Goal: Feedback & Contribution: Submit feedback/report problem

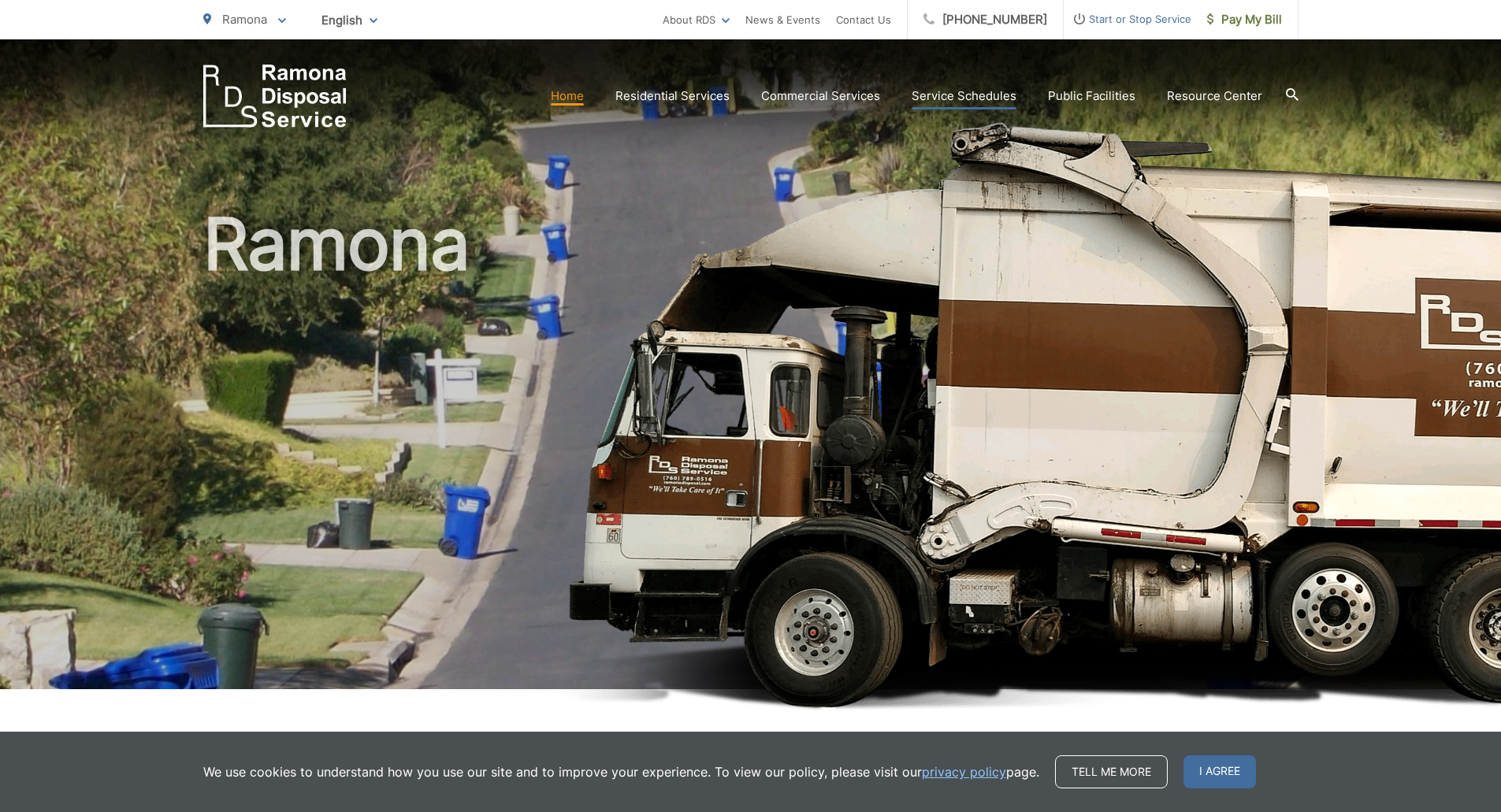
click at [928, 95] on link "Service Schedules" at bounding box center [963, 97] width 105 height 19
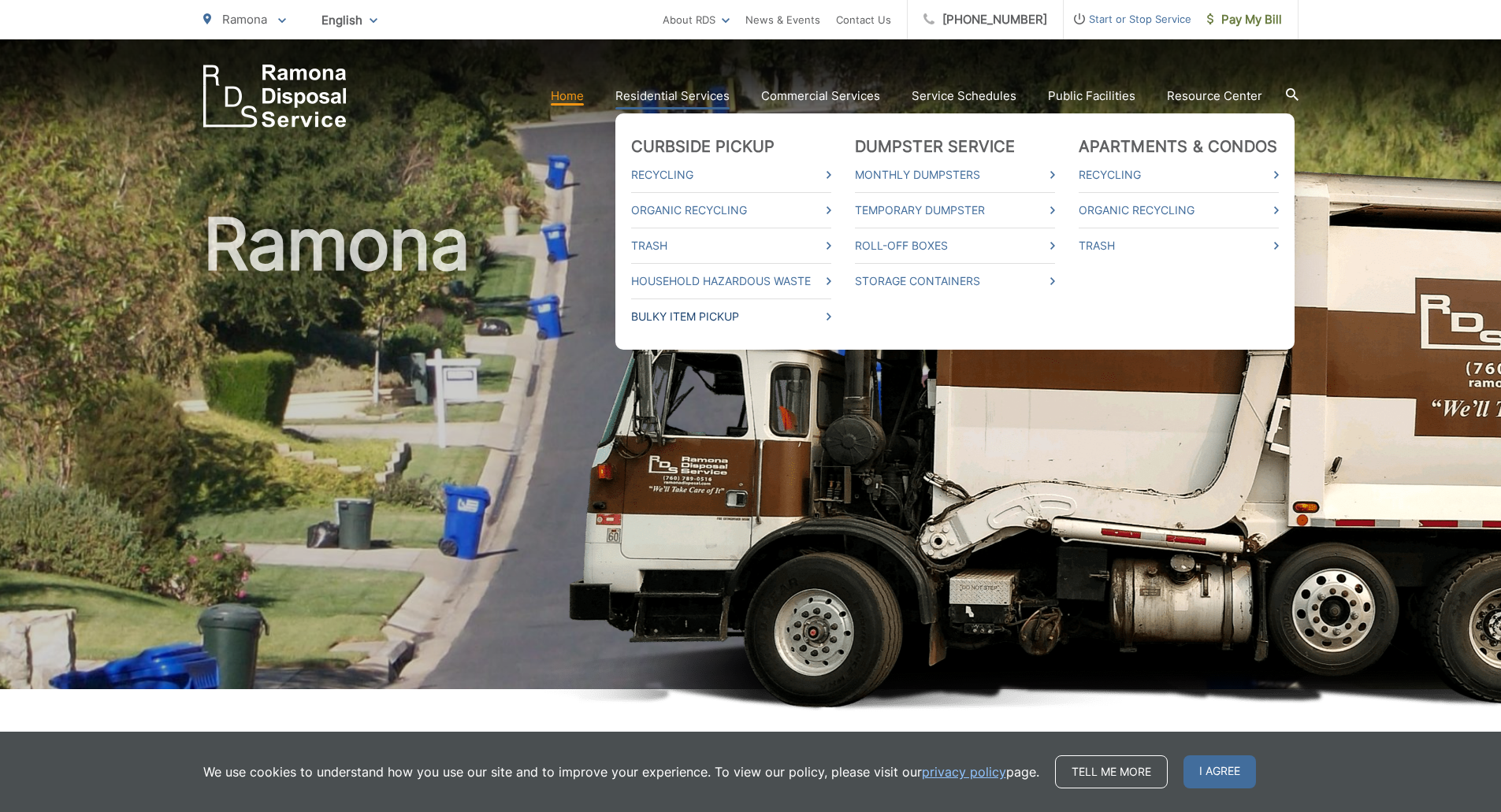
click at [725, 315] on link "Bulky Item Pickup" at bounding box center [731, 317] width 200 height 19
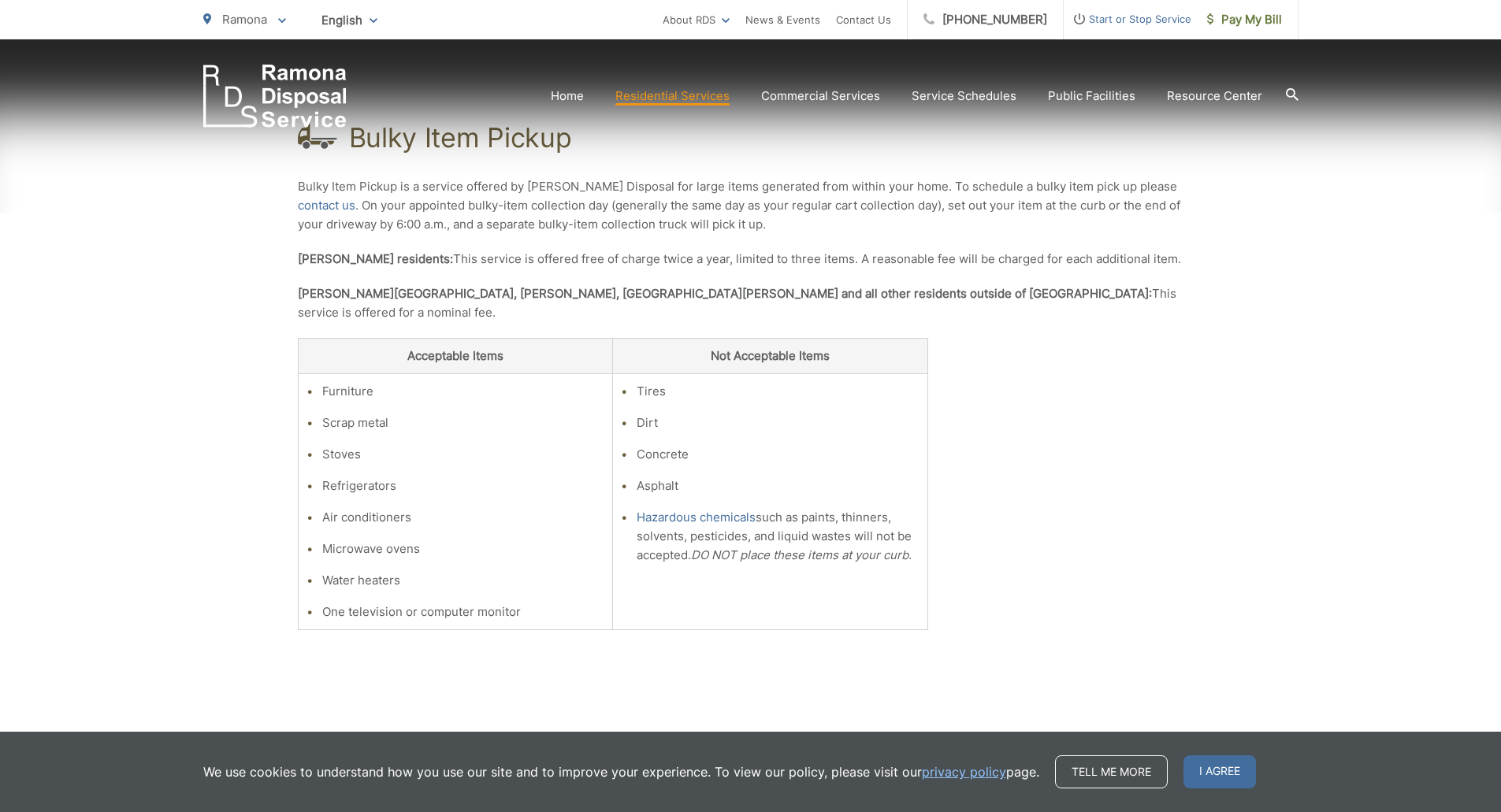
scroll to position [315, 0]
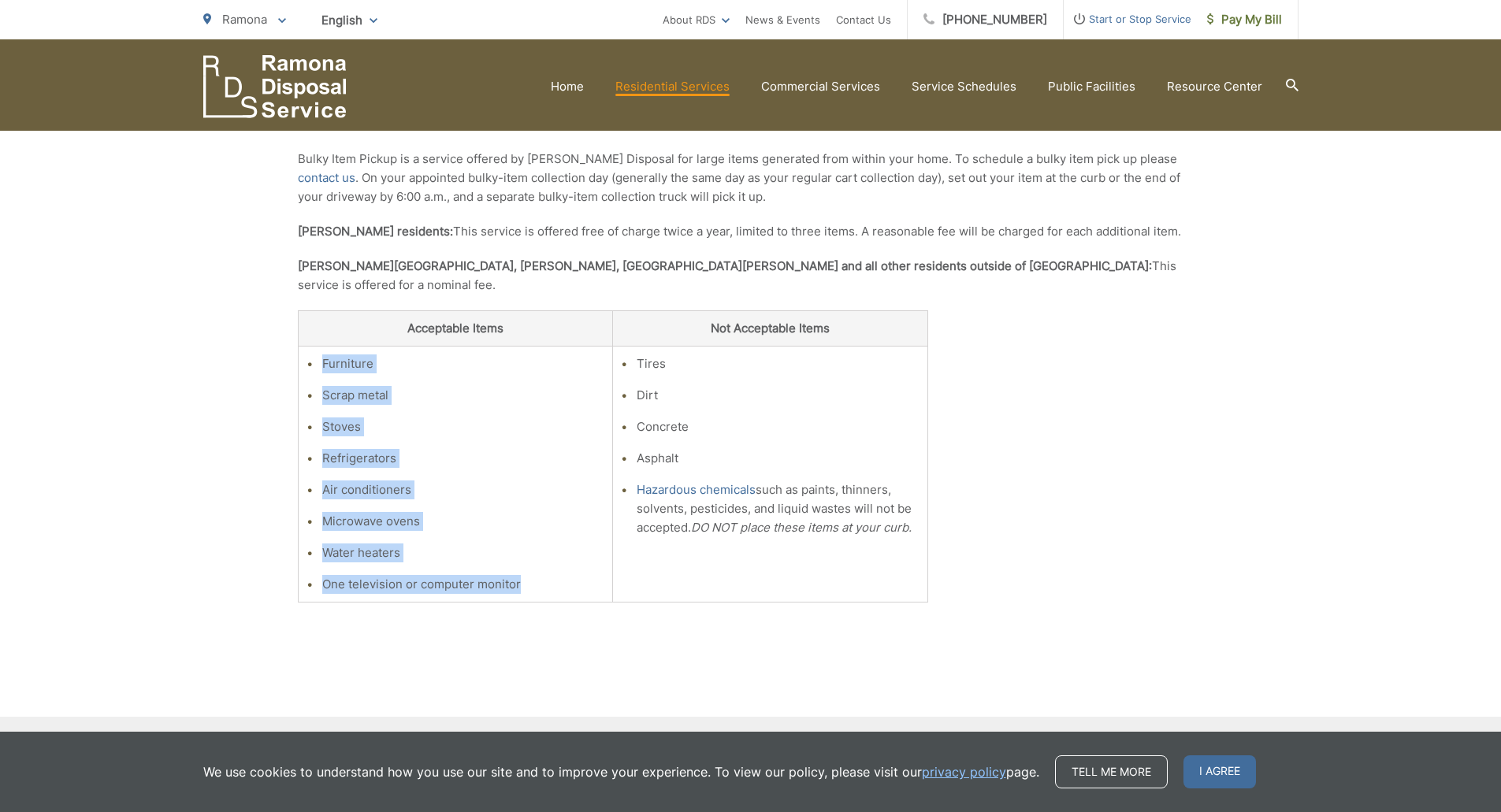
drag, startPoint x: 523, startPoint y: 567, endPoint x: 318, endPoint y: 336, distance: 308.8
click at [318, 354] on ul "Furniture Scrap metal Stoves Refrigerators Air conditioners Microwave ovens Wat…" at bounding box center [456, 474] width 298 height 239
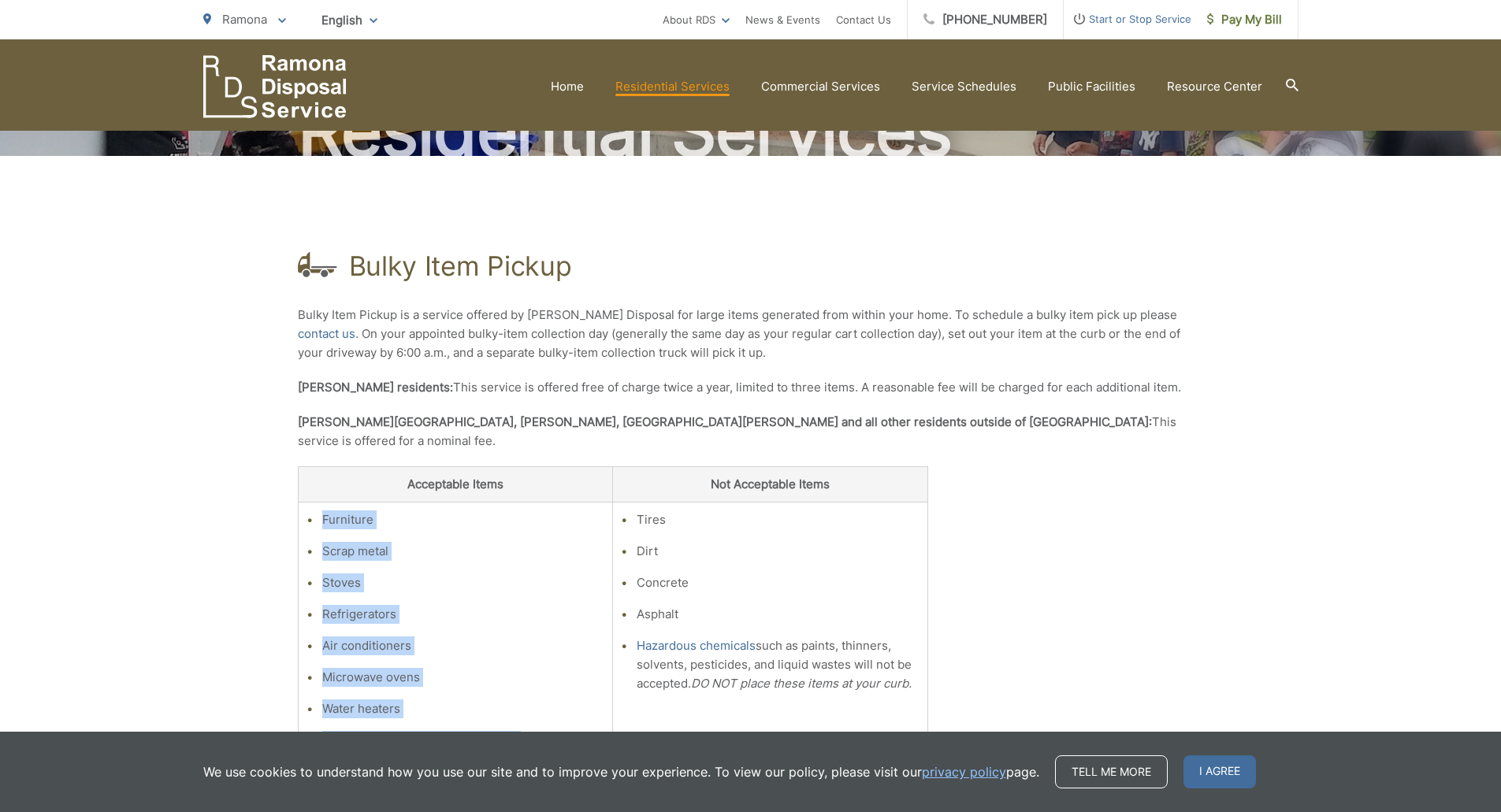
scroll to position [0, 0]
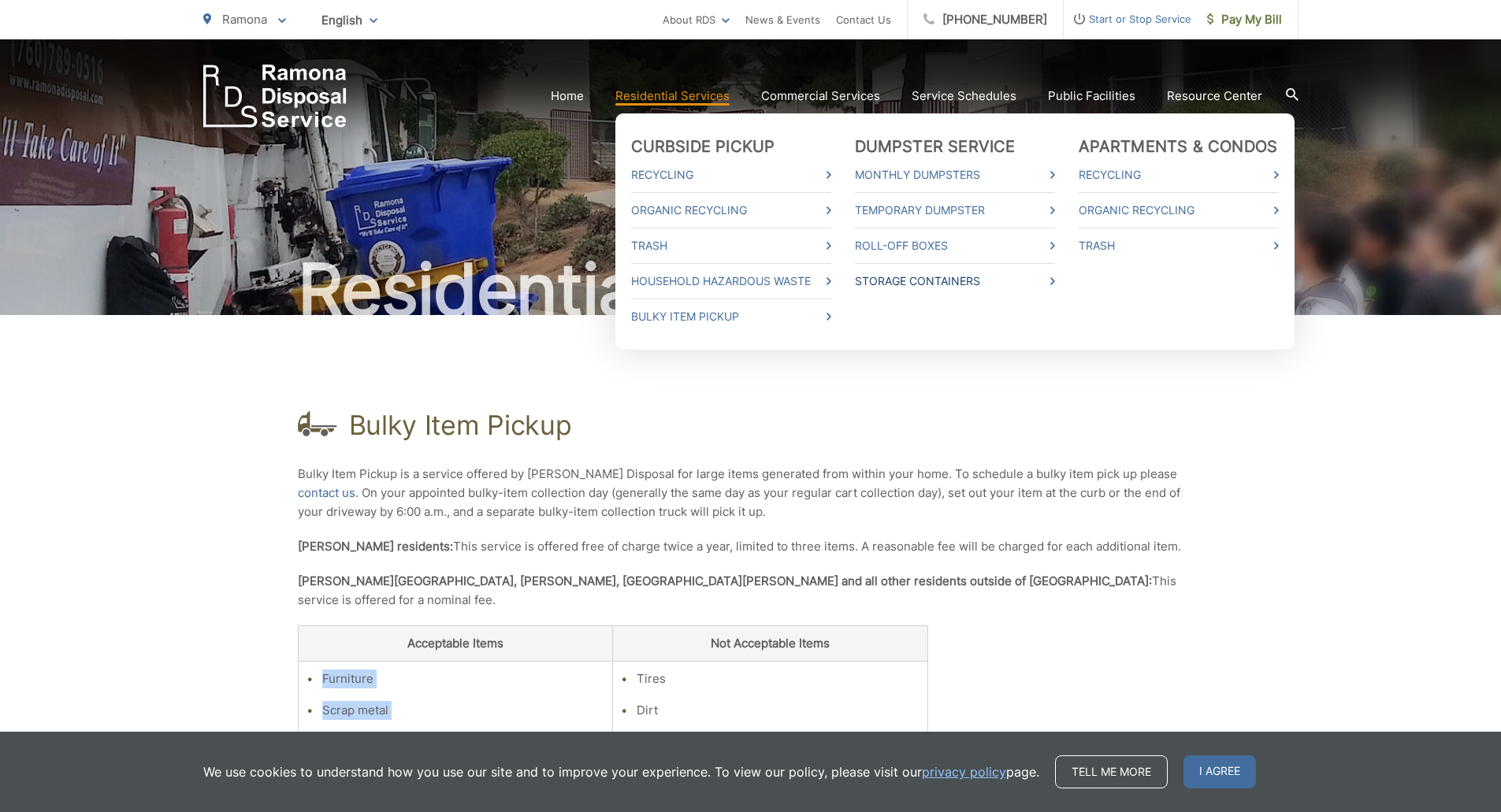
click at [951, 284] on link "Storage Containers" at bounding box center [954, 282] width 200 height 19
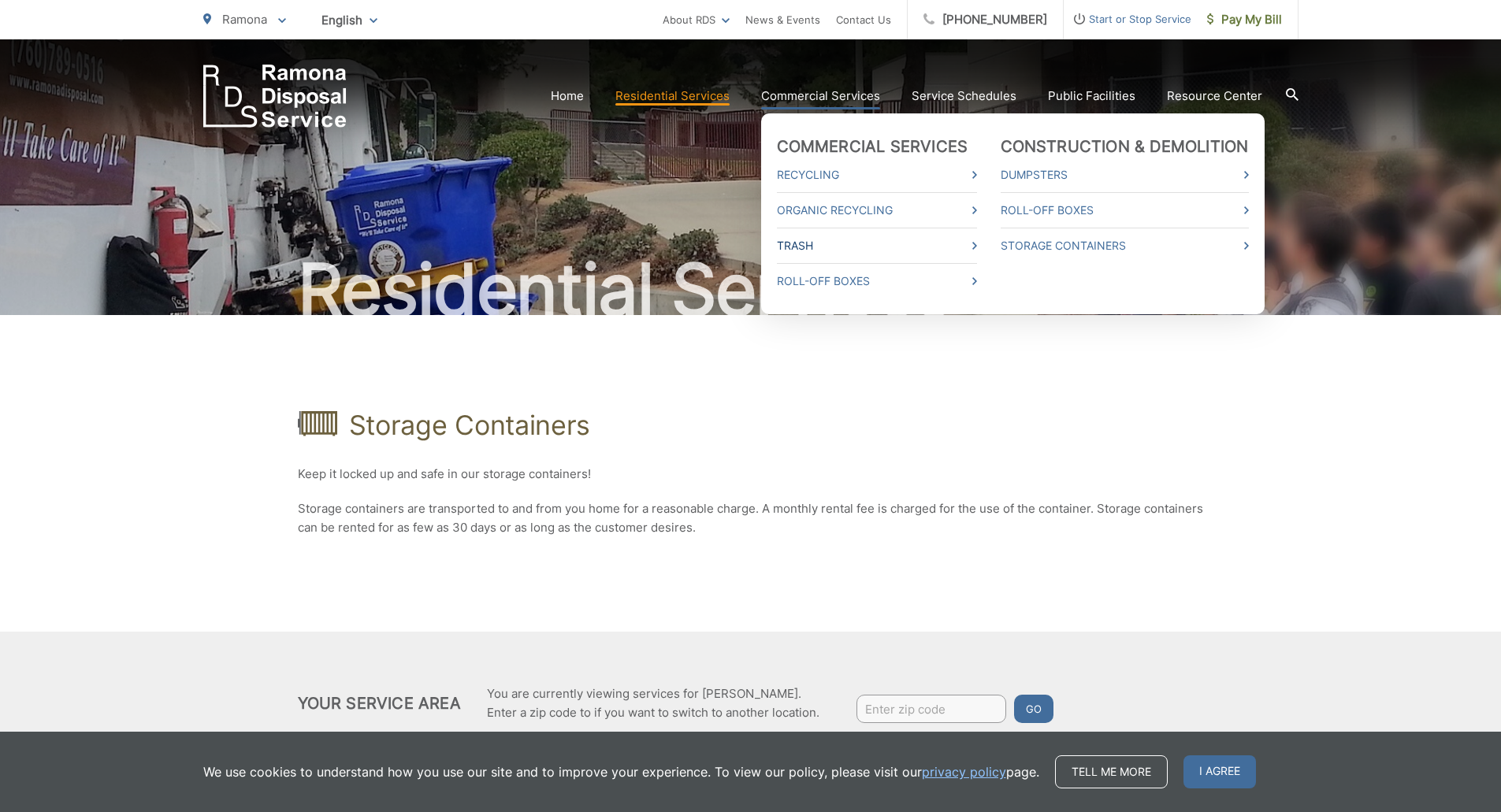
click at [872, 250] on link "Trash" at bounding box center [876, 246] width 200 height 19
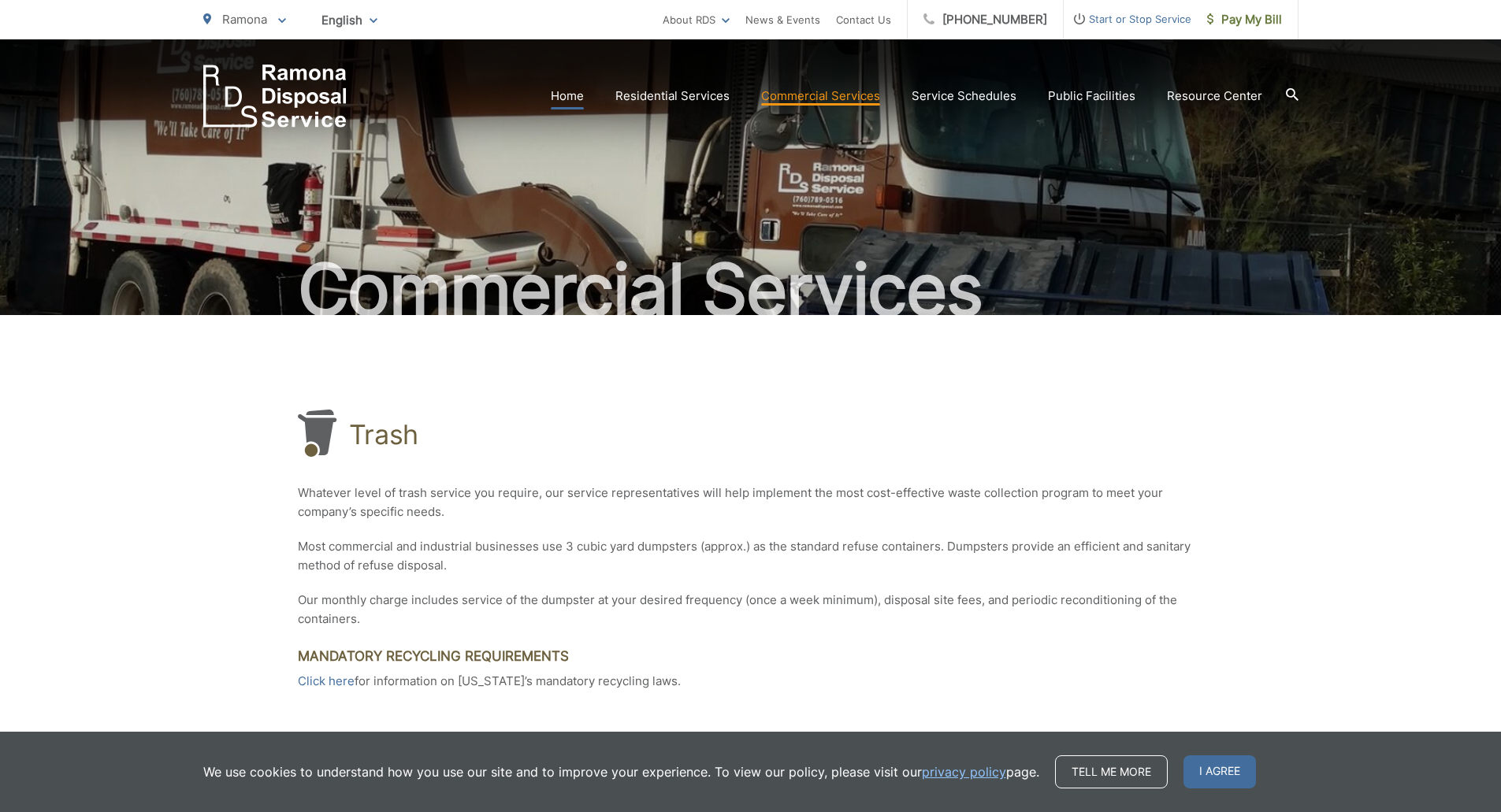
click at [571, 94] on link "Home" at bounding box center [567, 97] width 33 height 19
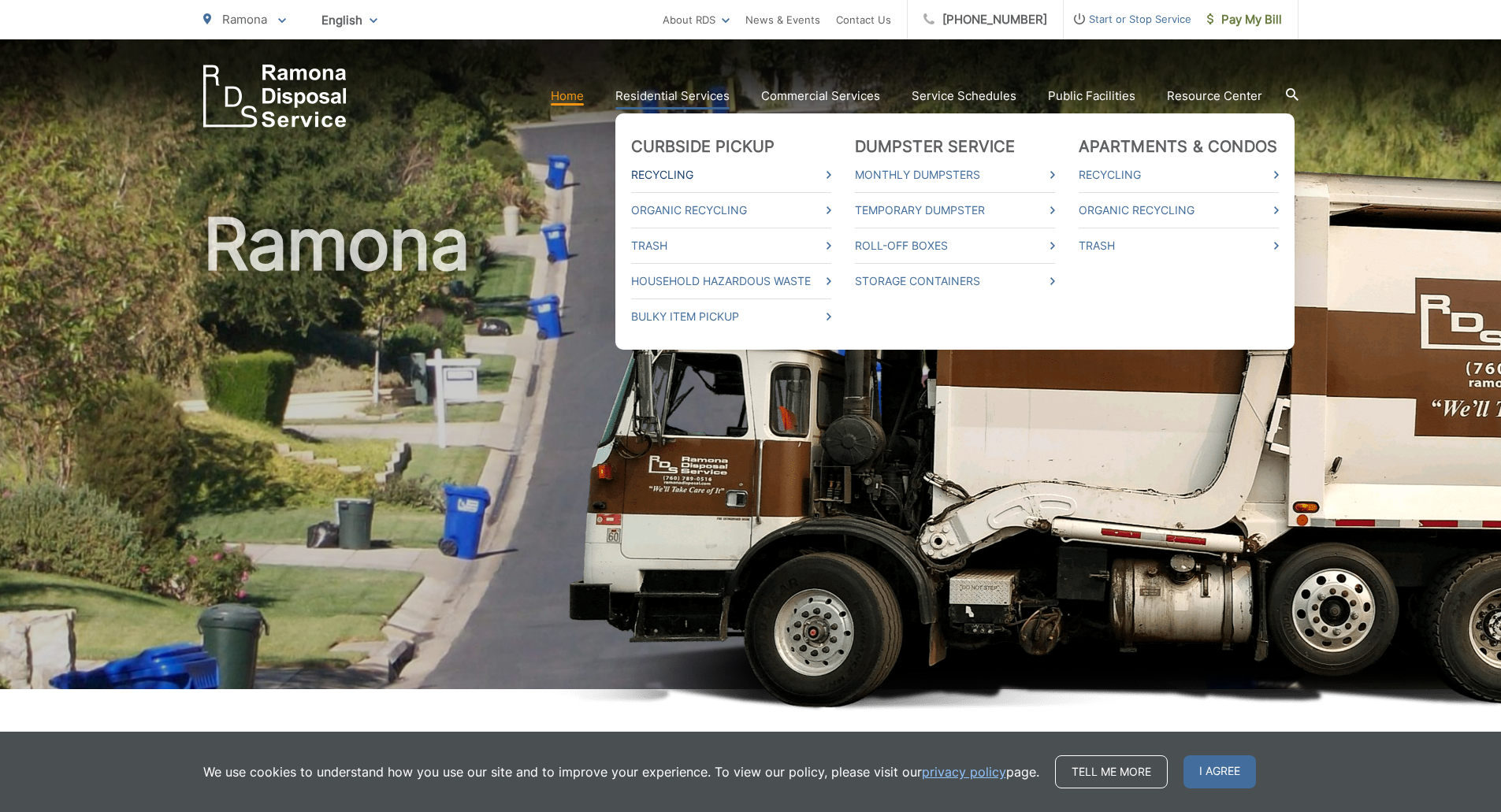
click at [752, 179] on link "Recycling" at bounding box center [731, 175] width 200 height 19
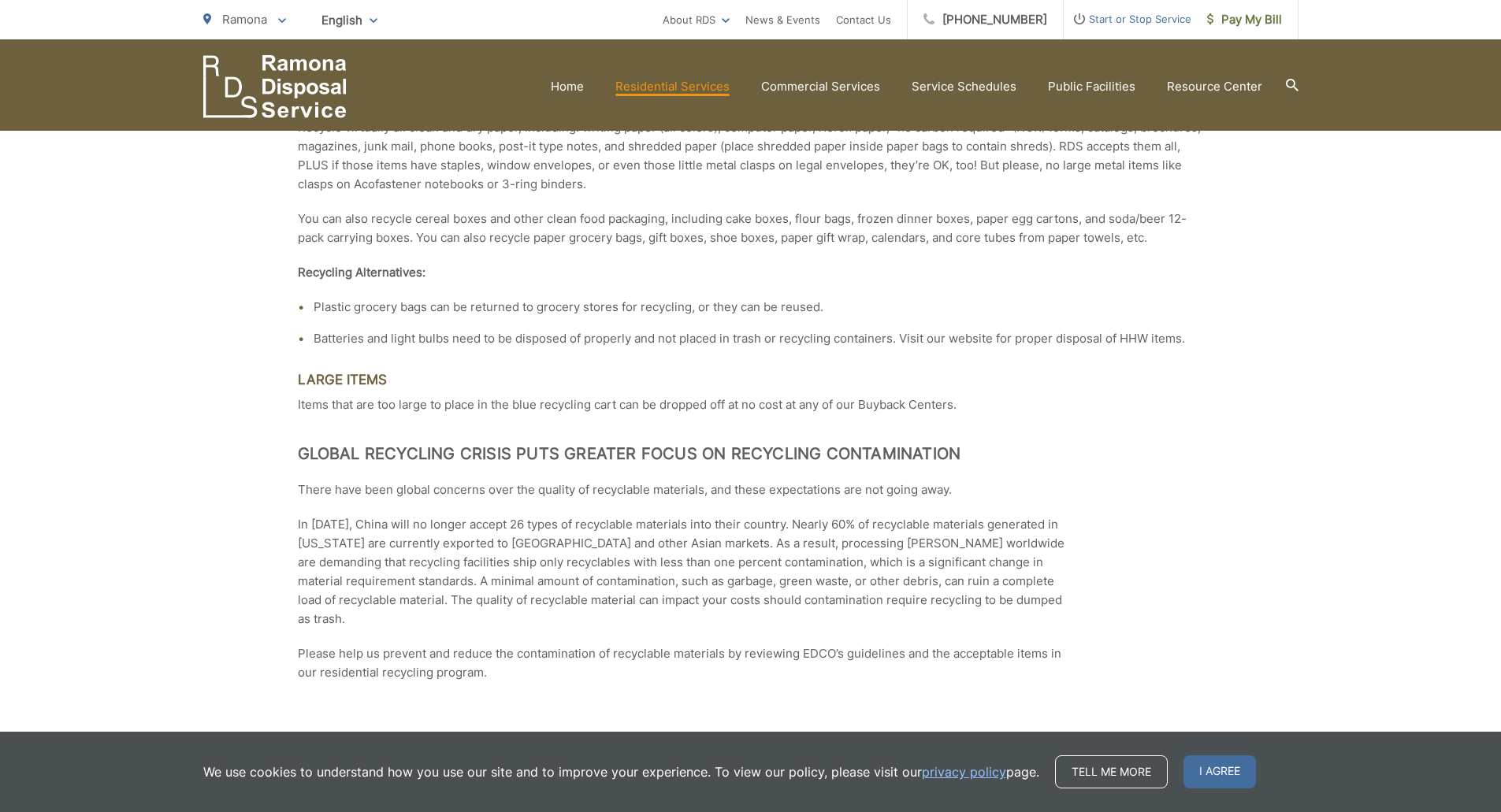
scroll to position [2363, 0]
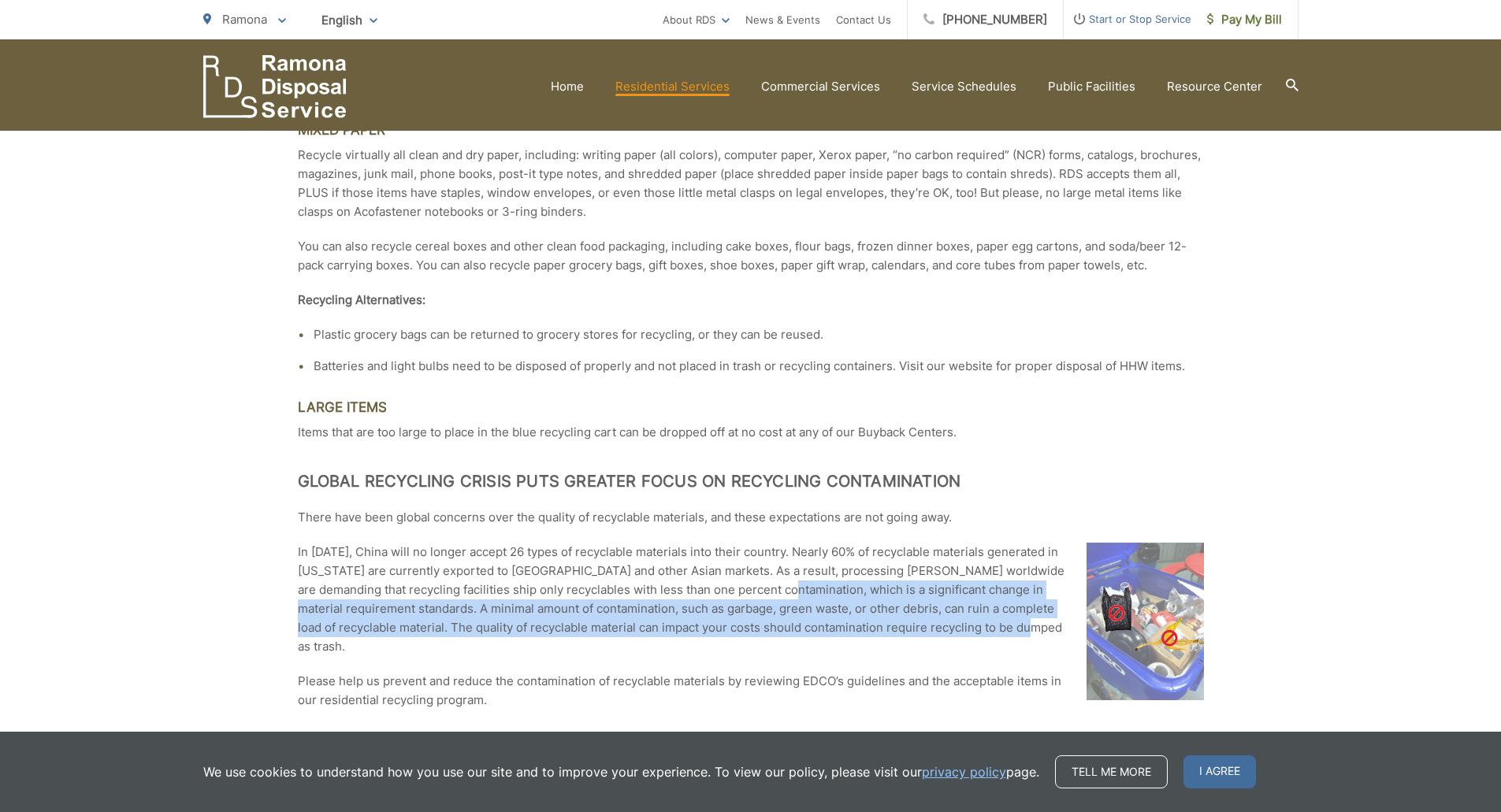
drag, startPoint x: 791, startPoint y: 586, endPoint x: 1081, endPoint y: 629, distance: 293.2
click at [1081, 629] on p "In January 2018, China will no longer accept 26 types of recyclable materials i…" at bounding box center [750, 599] width 906 height 113
click at [1180, 620] on img at bounding box center [1144, 621] width 117 height 157
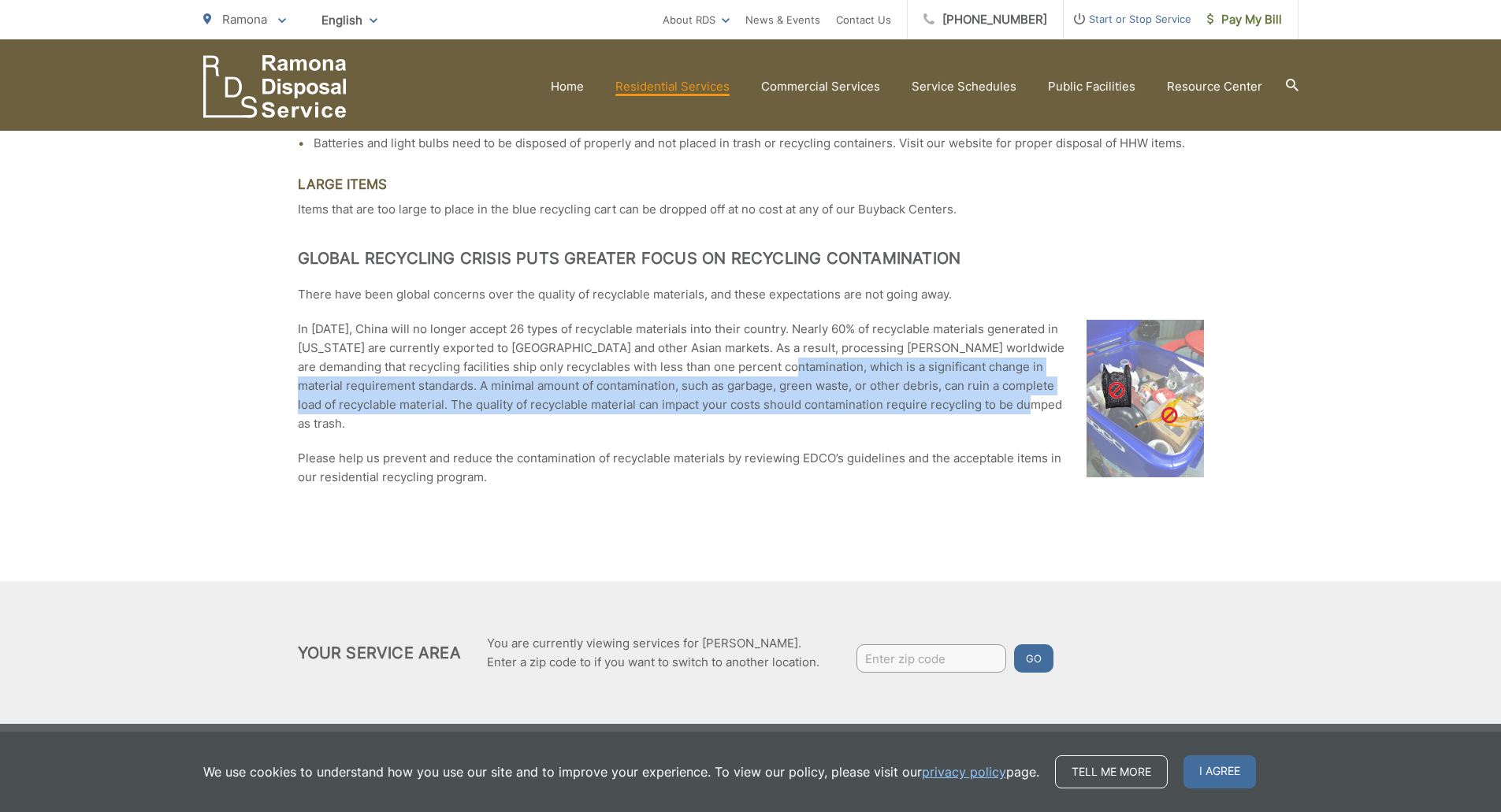
scroll to position [2192, 0]
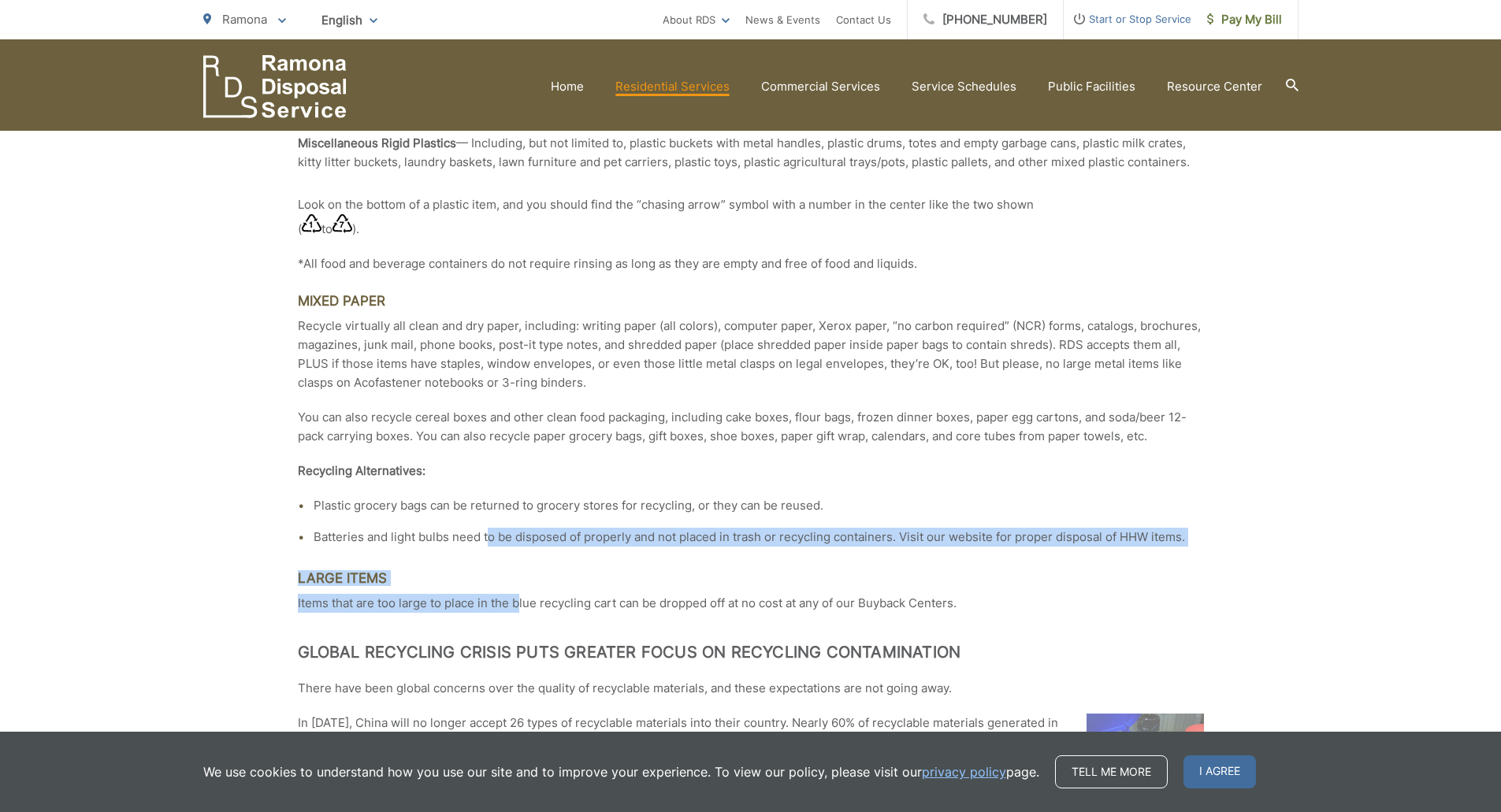
drag, startPoint x: 490, startPoint y: 537, endPoint x: 523, endPoint y: 587, distance: 59.9
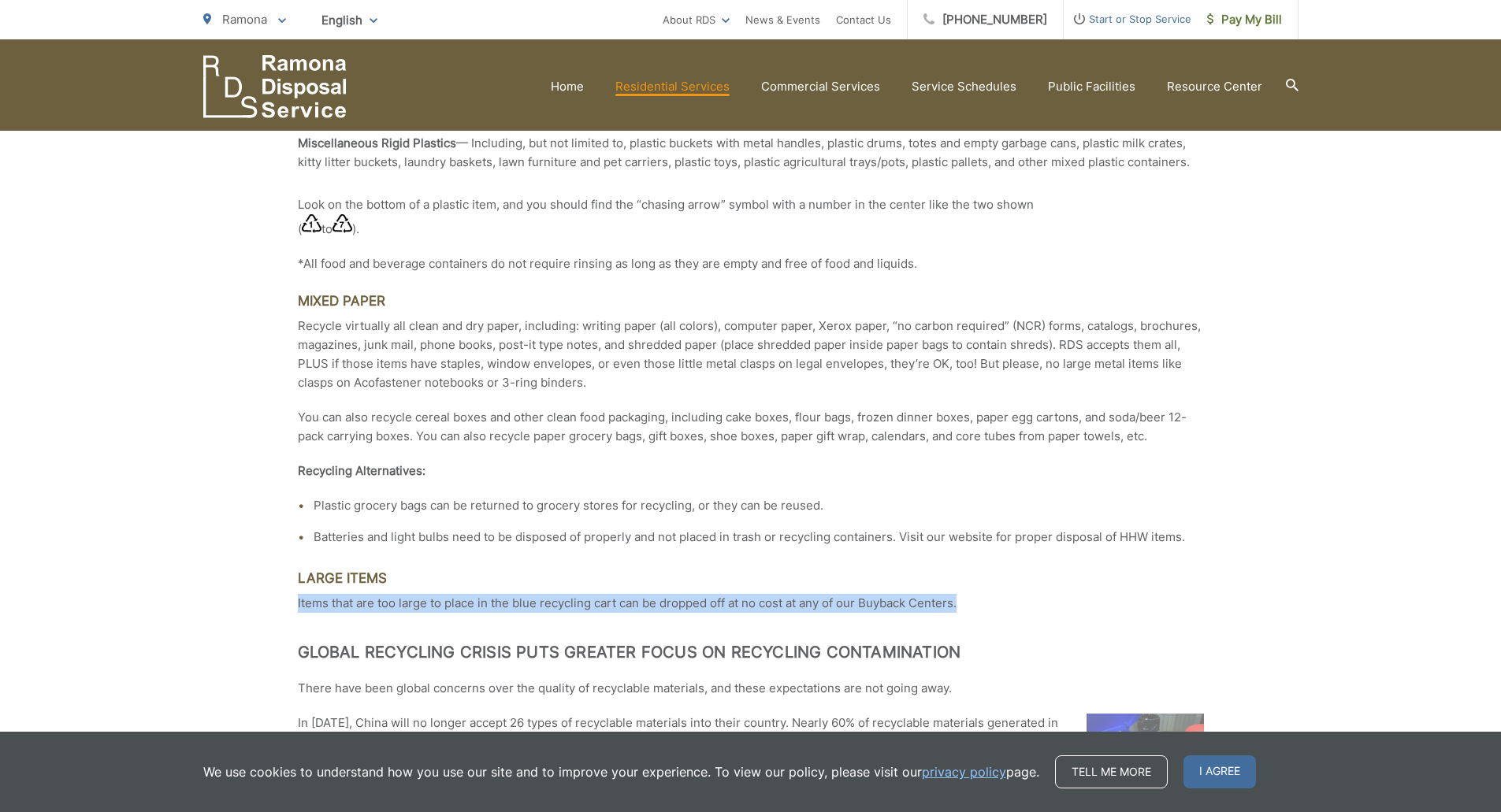
drag, startPoint x: 989, startPoint y: 604, endPoint x: 278, endPoint y: 597, distance: 711.0
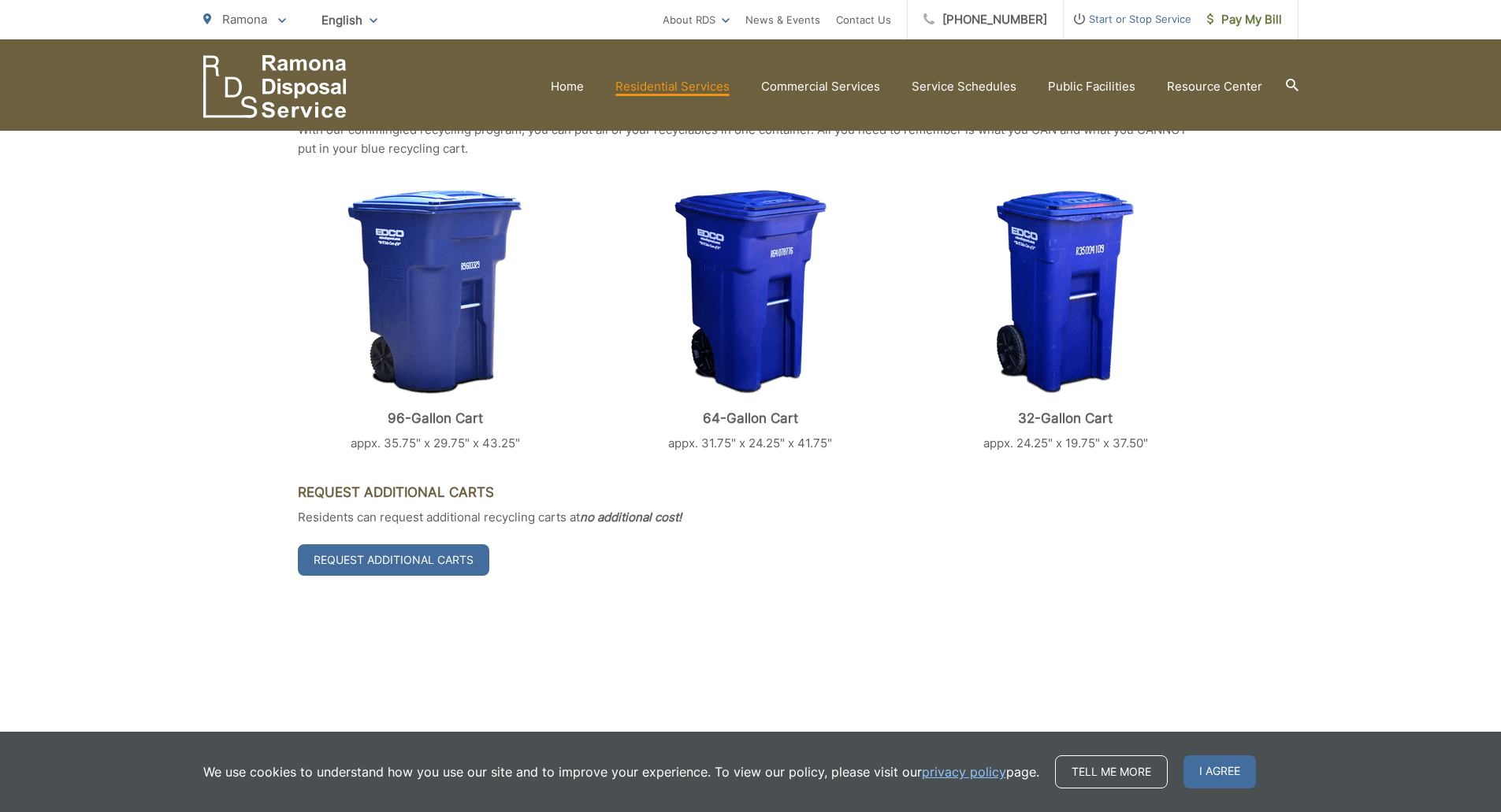
scroll to position [617, 0]
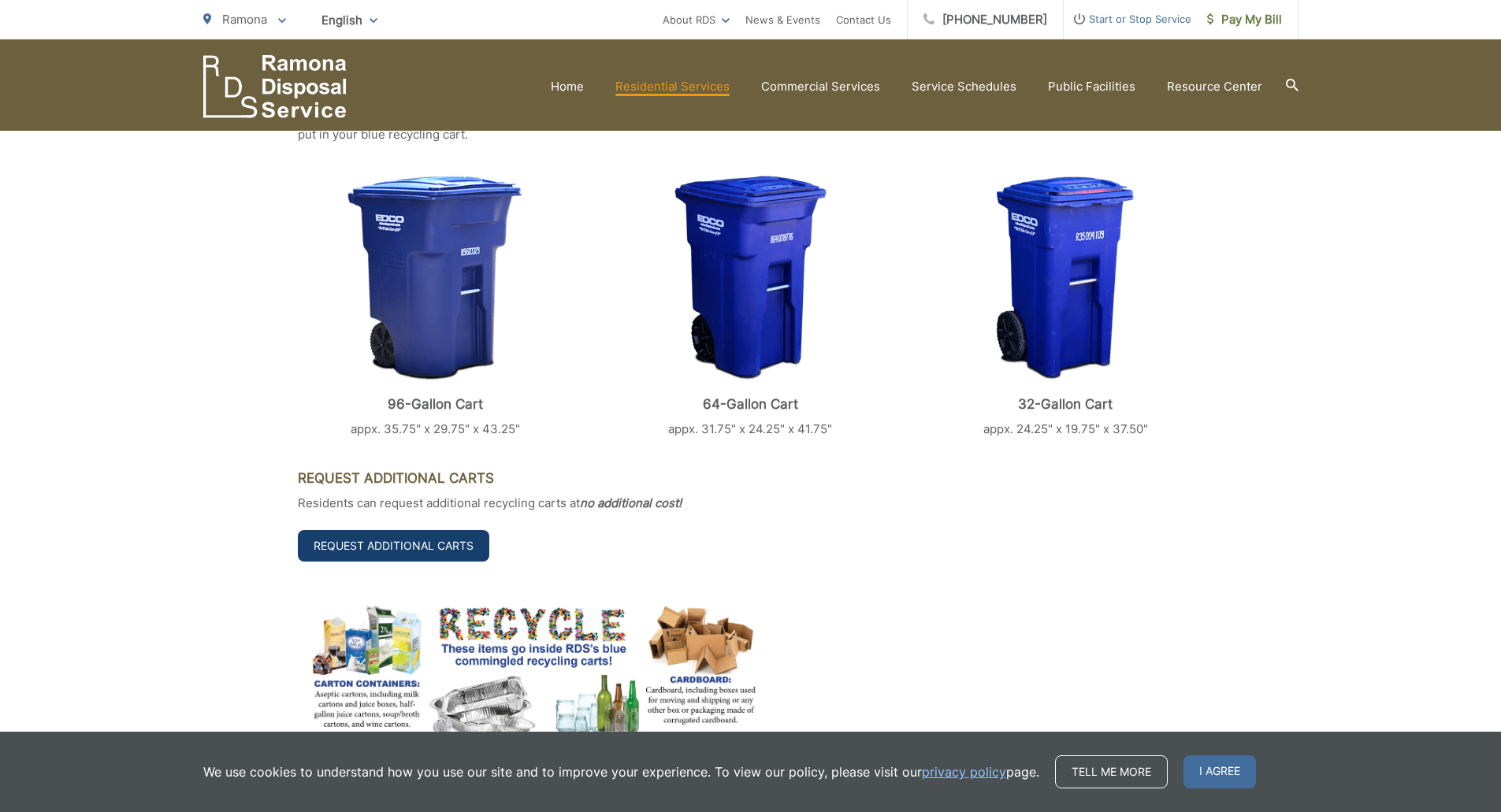
click at [425, 552] on link "Request Additional Carts" at bounding box center [393, 545] width 192 height 31
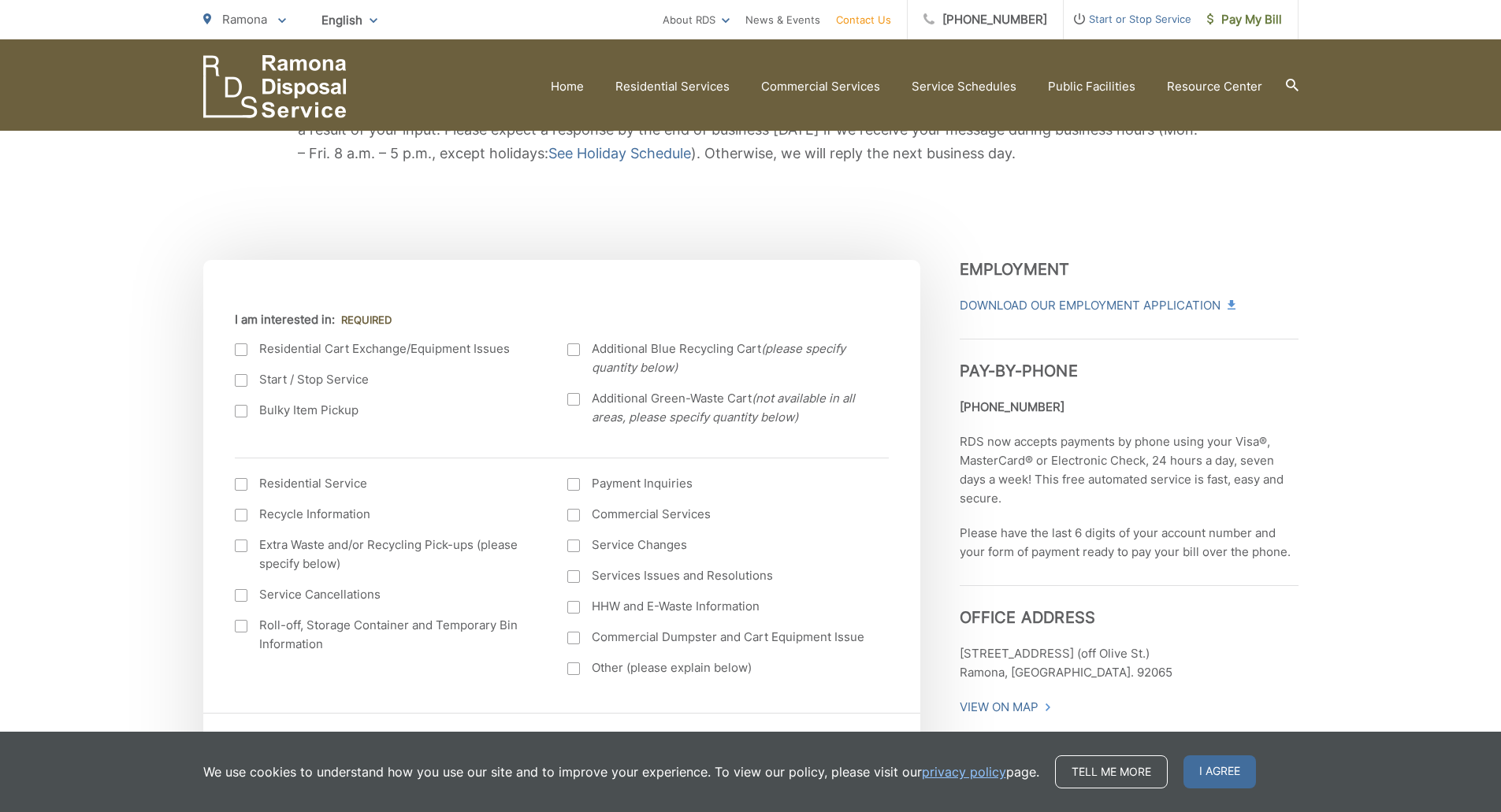
scroll to position [394, 0]
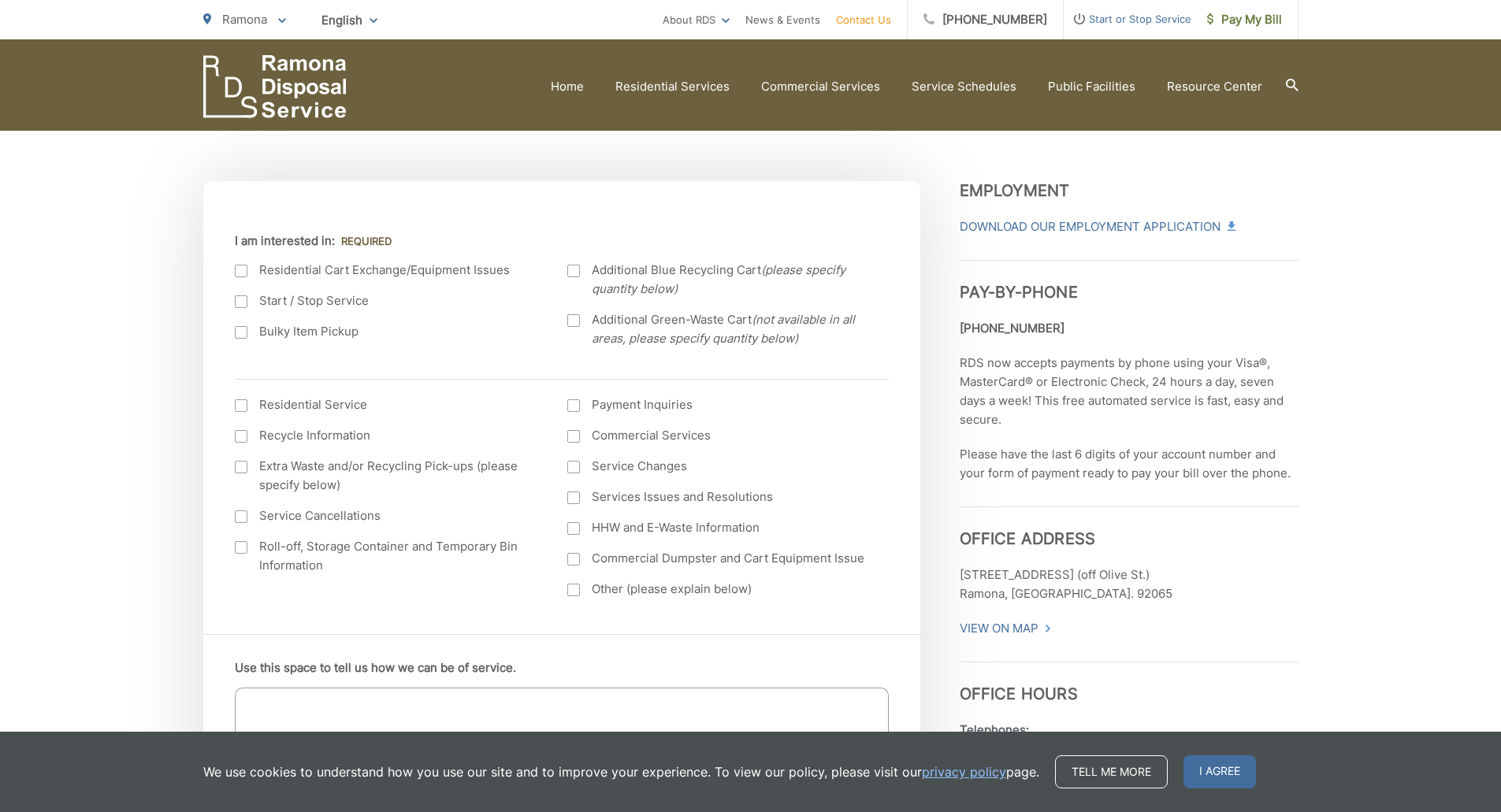
click at [239, 270] on div at bounding box center [241, 271] width 13 height 13
click at [0, 0] on input "I am interested in:" at bounding box center [0, 0] width 0 height 0
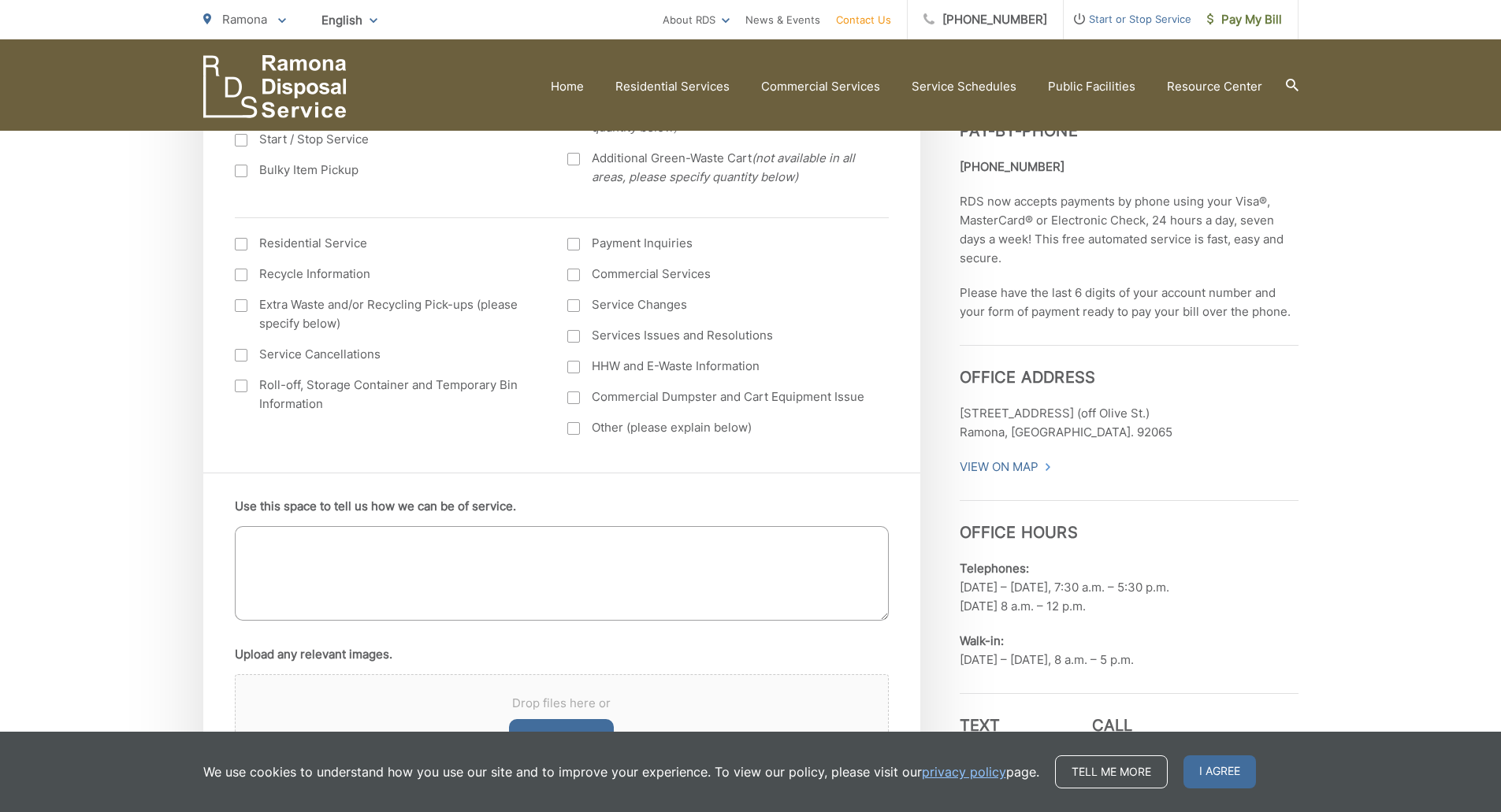
scroll to position [630, 0]
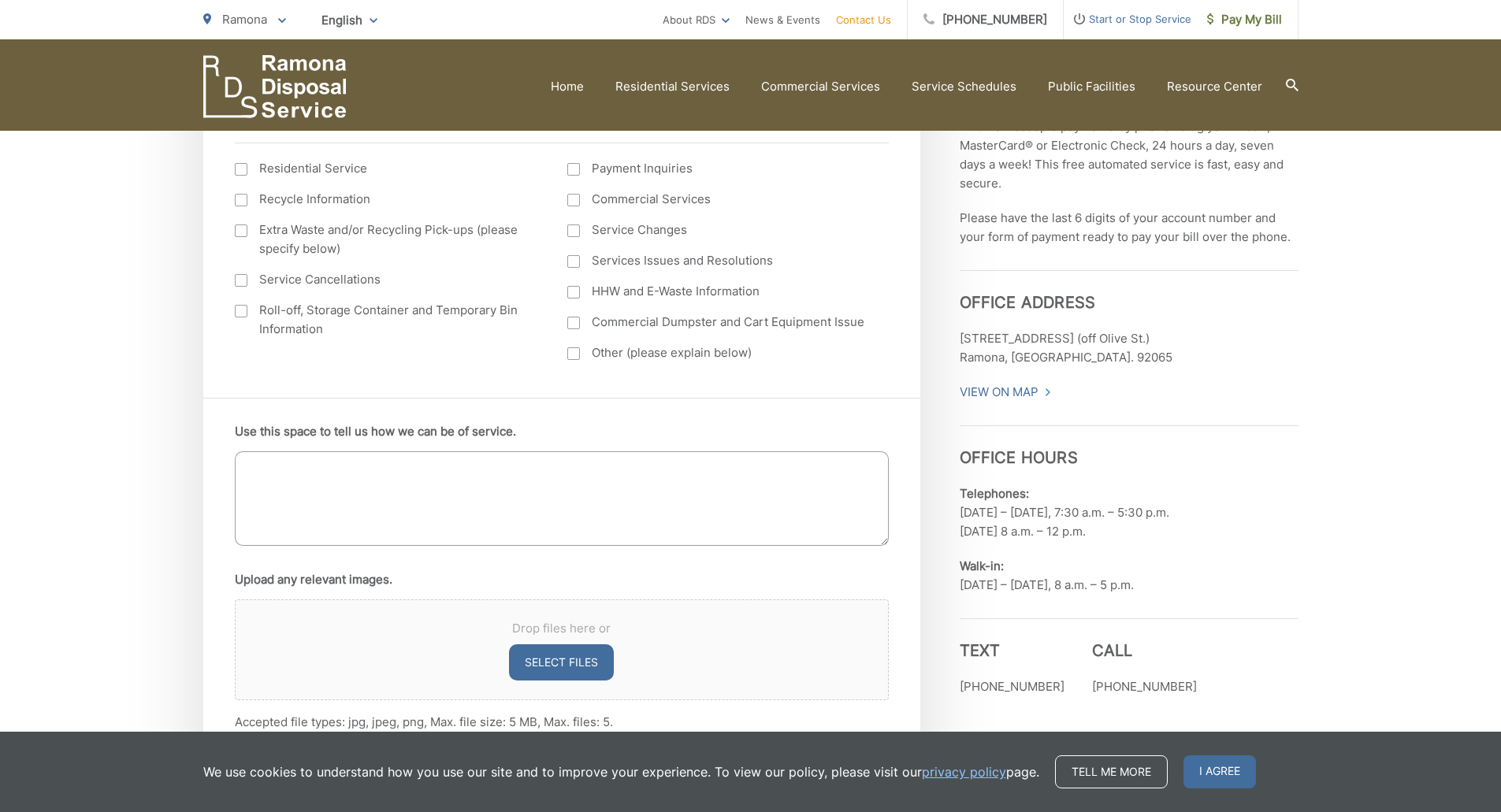
click at [436, 467] on textarea "Use this space to tell us how we can be of service." at bounding box center [561, 499] width 654 height 94
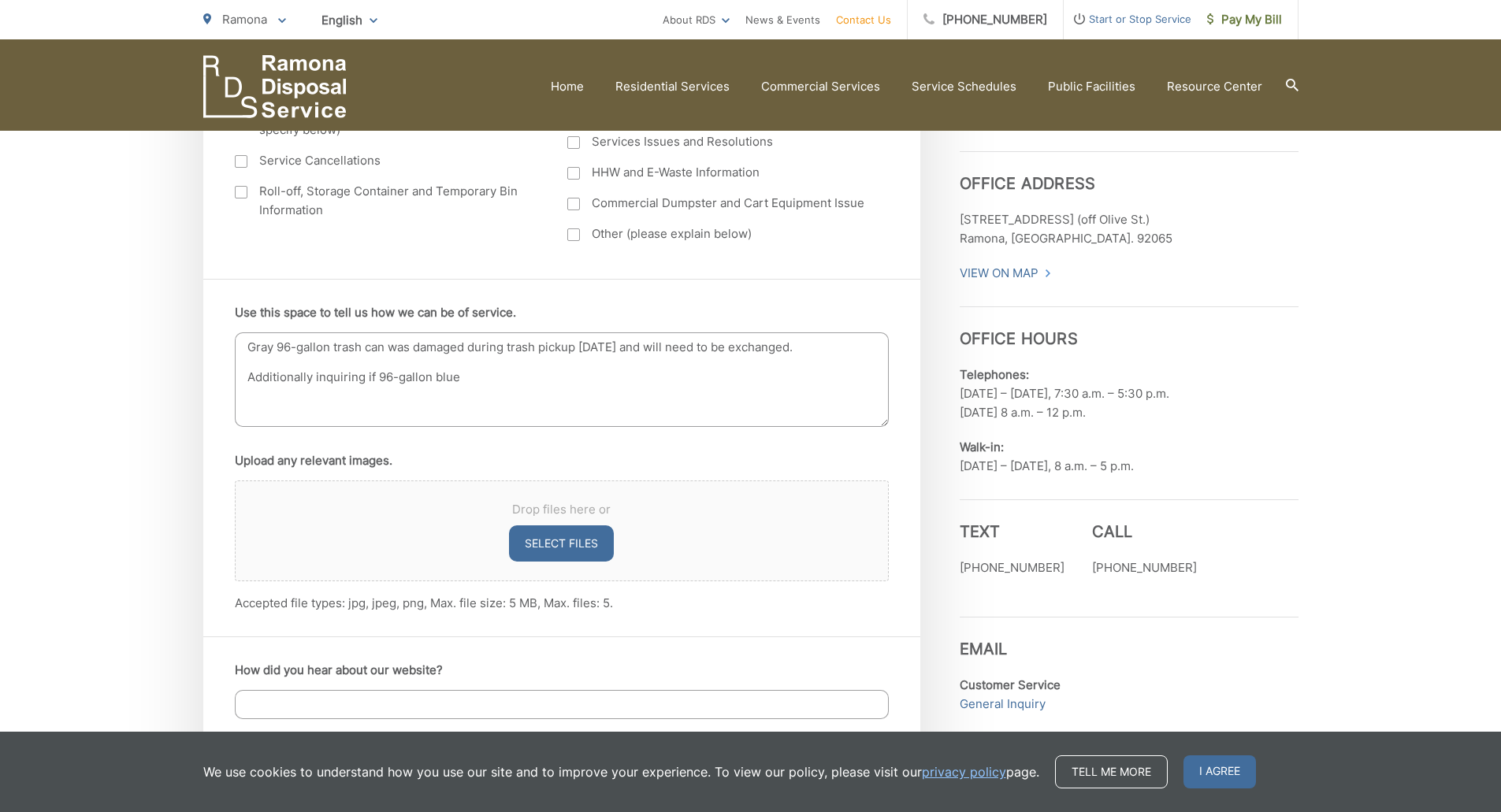
scroll to position [787, 0]
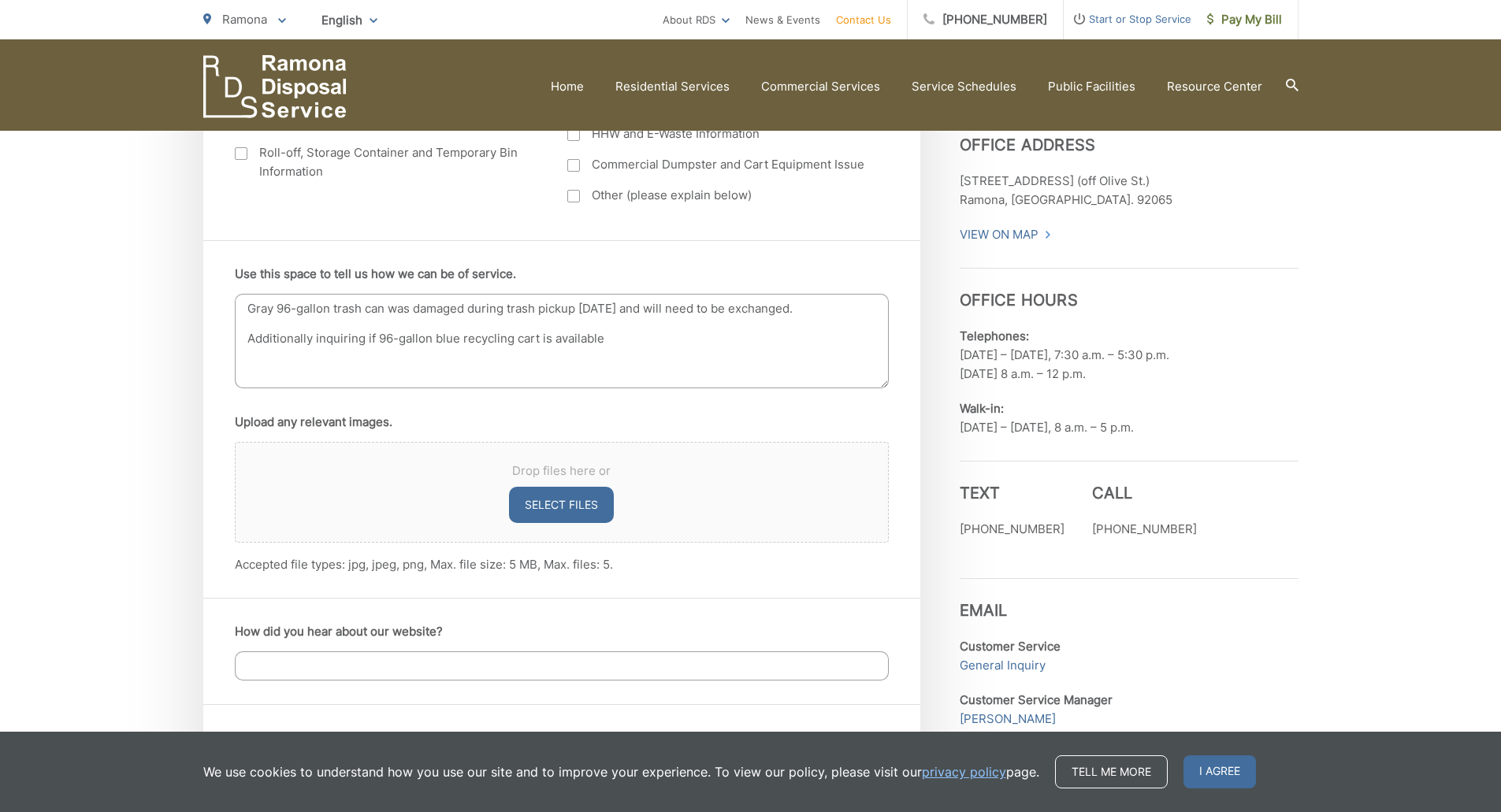
click at [551, 337] on textarea "Gray 96-gallon trash can was damaged during trash pickup today and will need to…" at bounding box center [561, 341] width 654 height 94
click at [653, 348] on textarea "Gray 96-gallon trash can was damaged during trash pickup today and will need to…" at bounding box center [561, 341] width 654 height 94
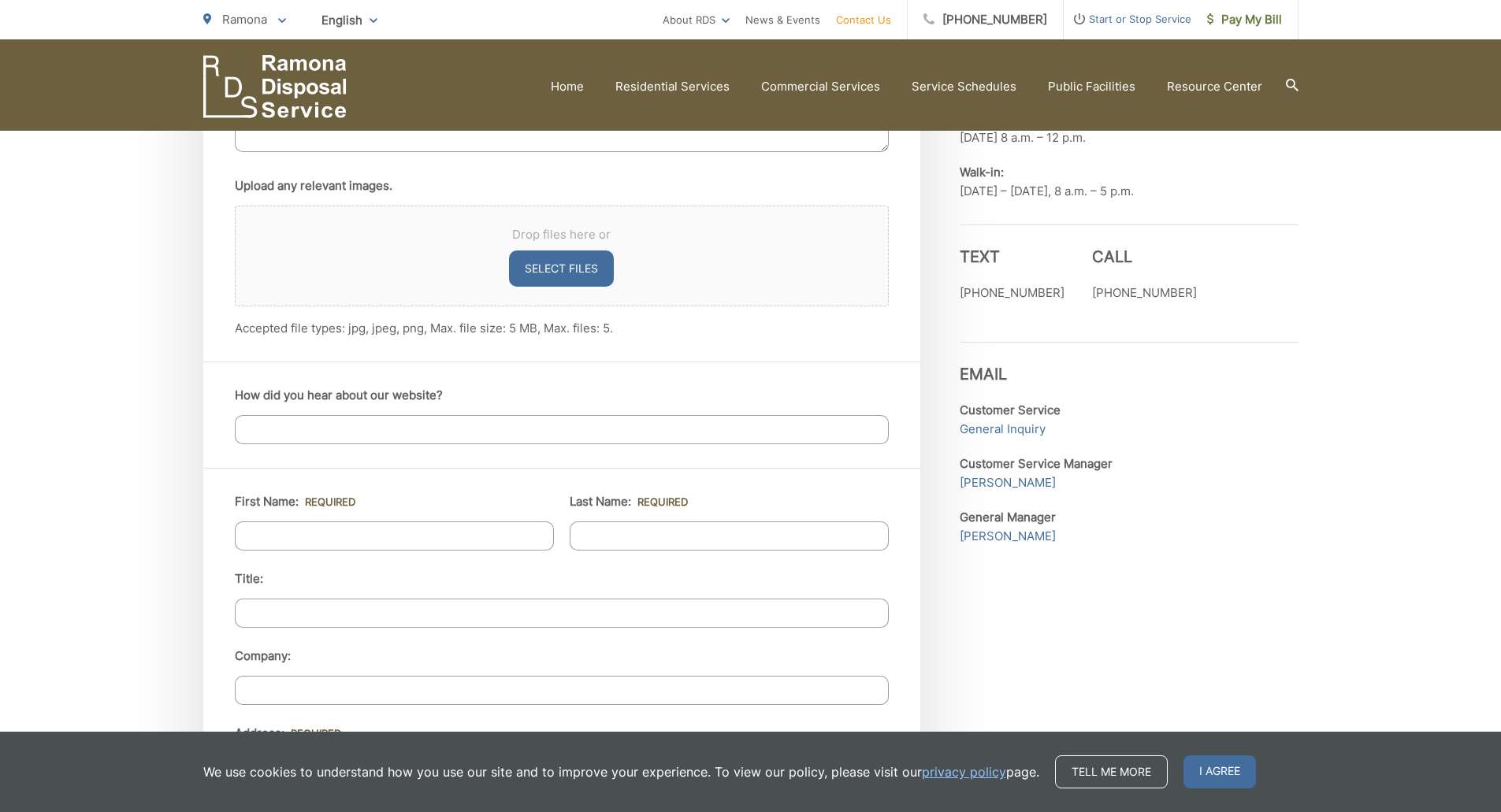
scroll to position [1260, 0]
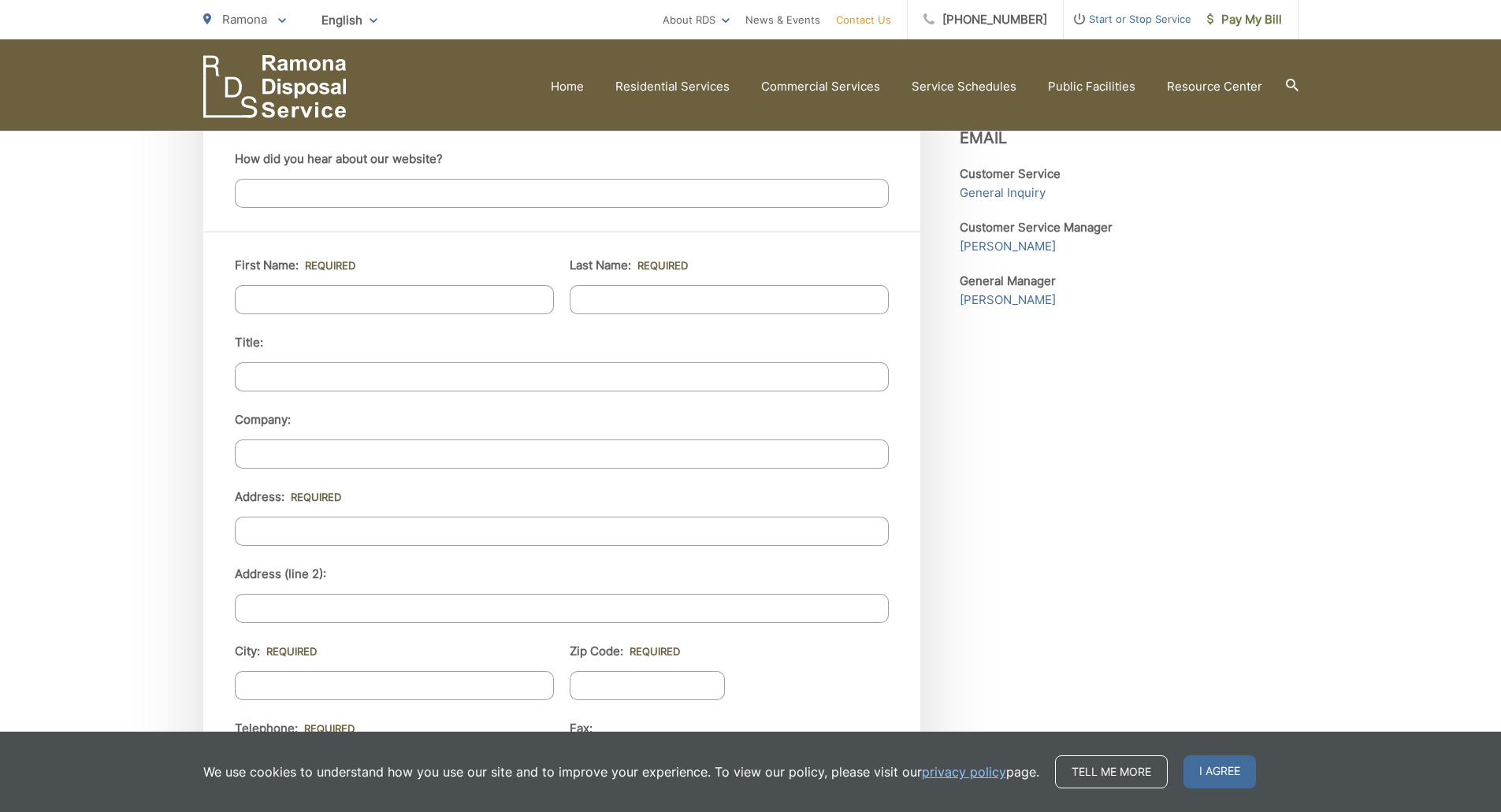
type textarea "Gray 96-gallon trash can was damaged during trash pickup today and will need to…"
click at [403, 306] on input "First Name: *" at bounding box center [394, 299] width 319 height 30
type input "Sean"
type input "McNew"
type input "24036 Gymkhana Rd"
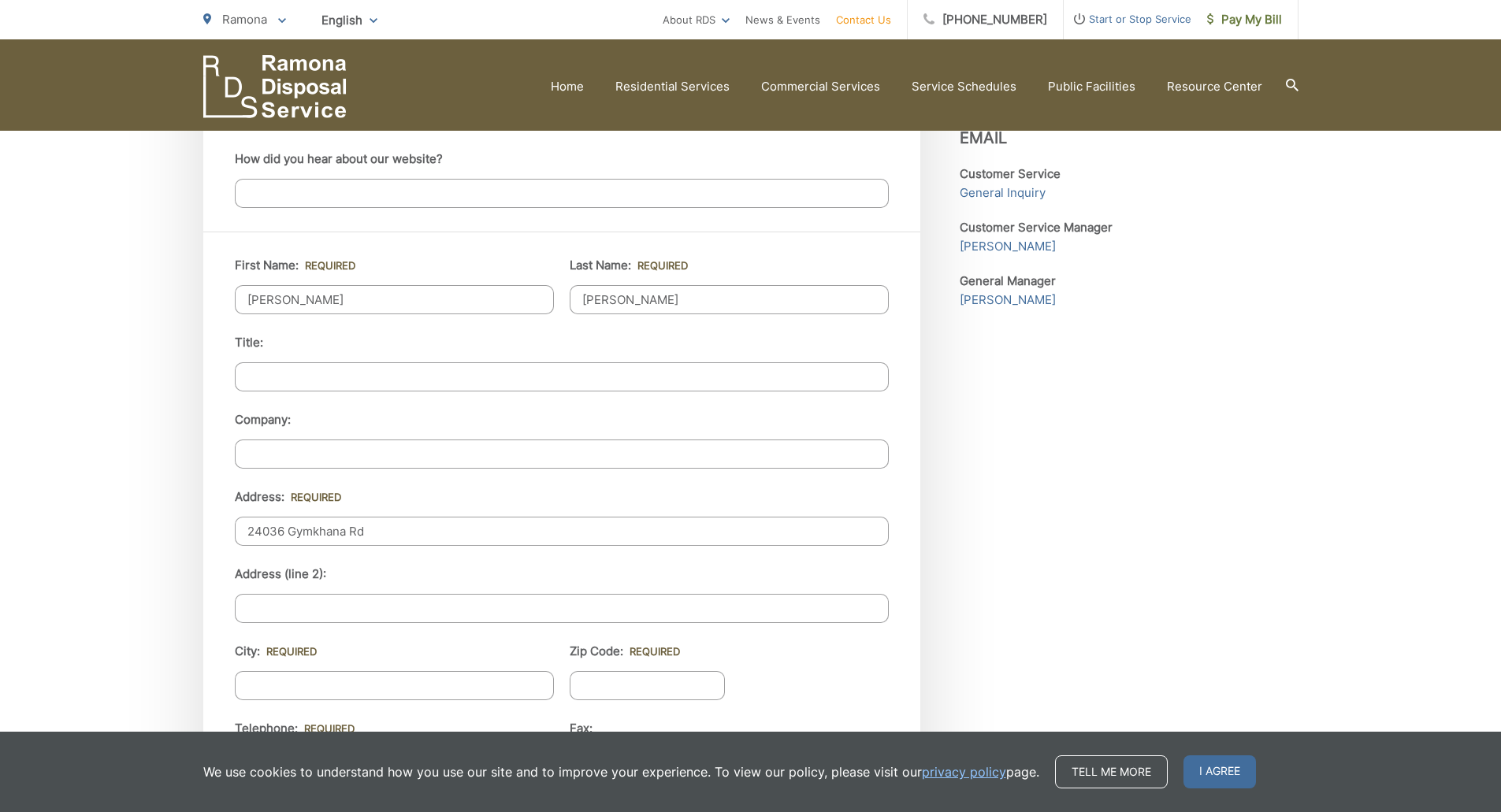
type input "Ramona"
type input "92065"
type input "8589450787"
type input "mcnewse@hotmail.com"
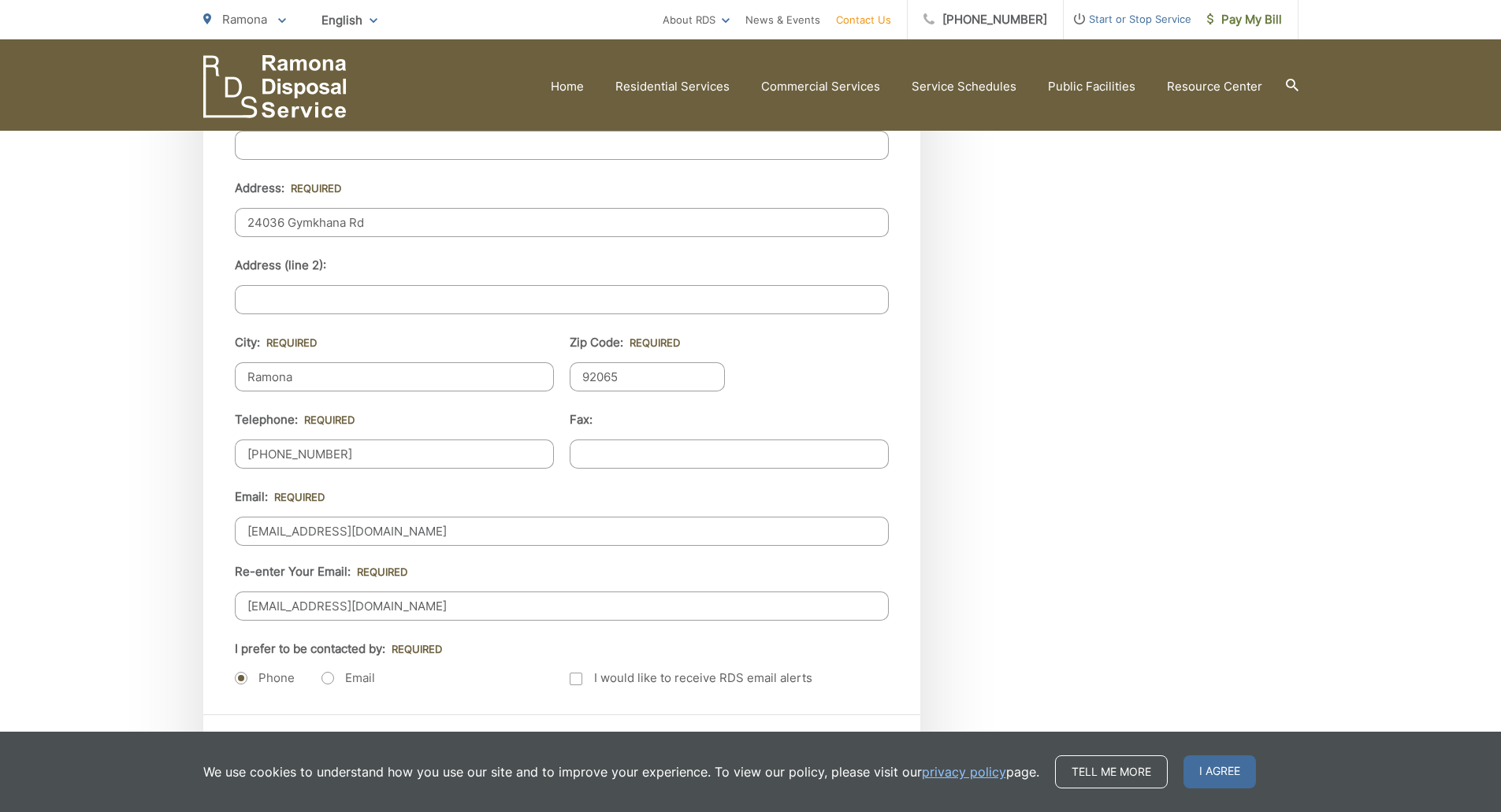
scroll to position [1575, 0]
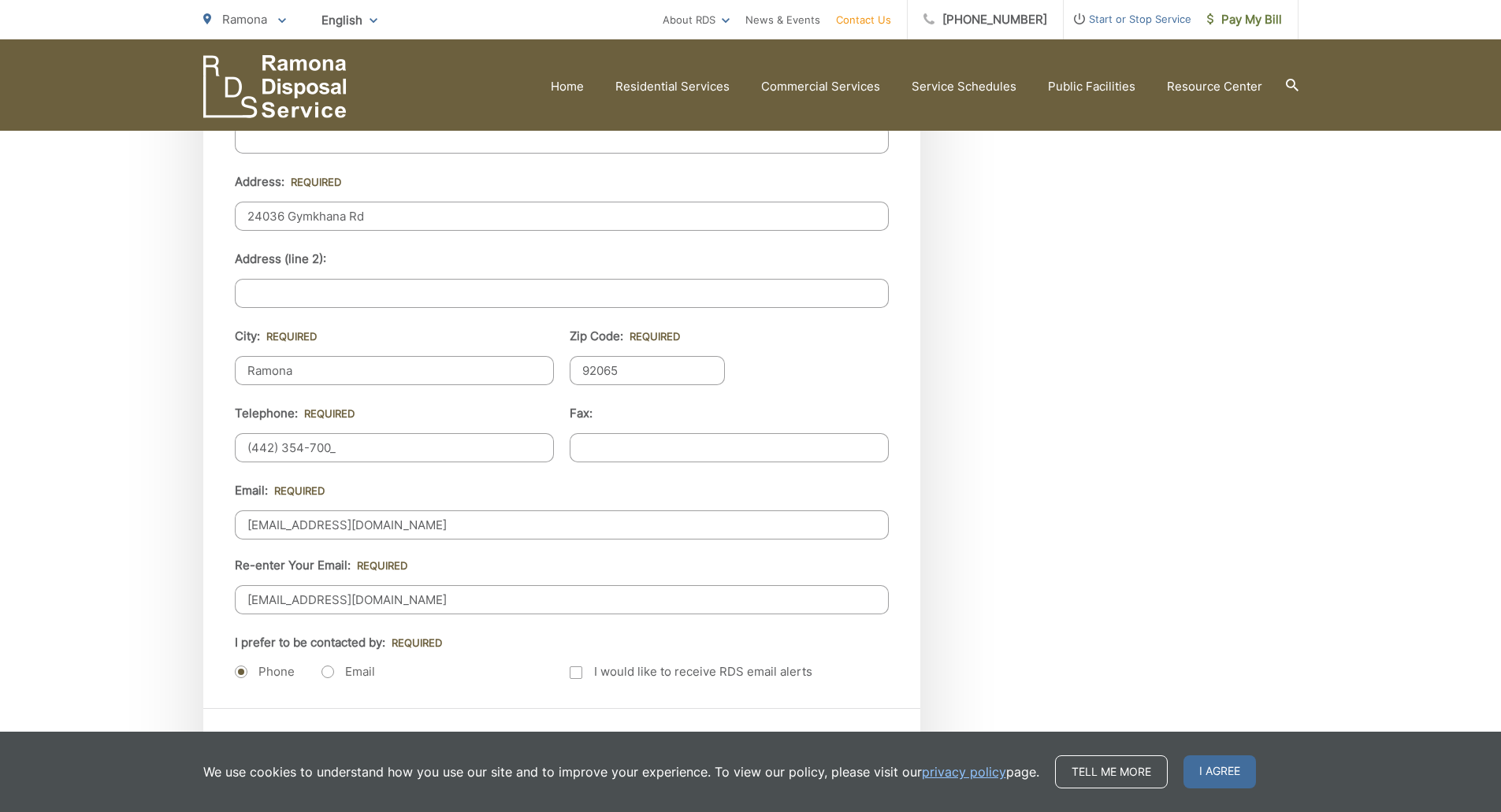
type input "(442) 354-7005"
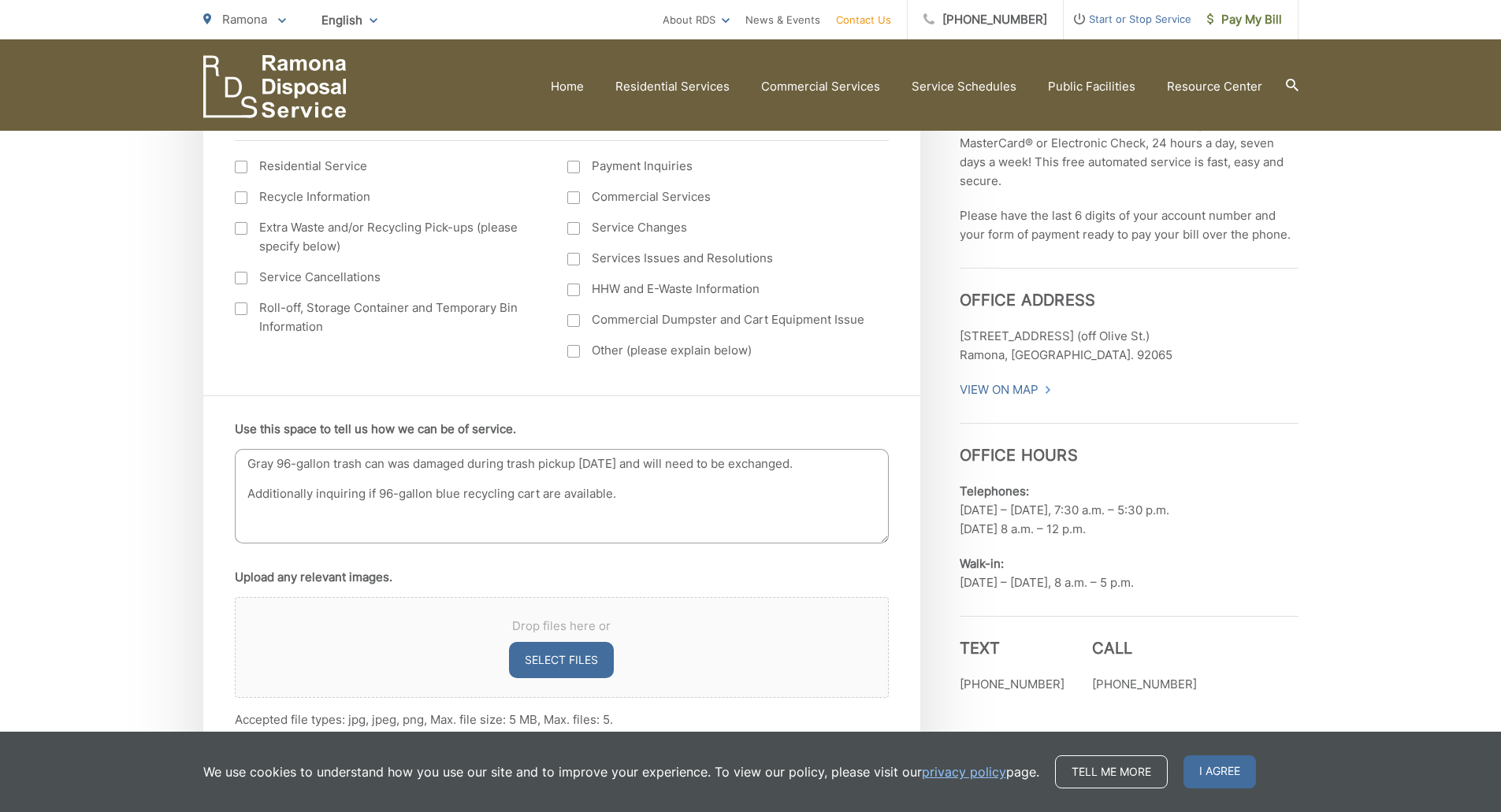
scroll to position [630, 0]
click at [470, 463] on textarea "Gray 96-gallon trash can was damaged during trash pickup today and will need to…" at bounding box center [561, 499] width 654 height 94
drag, startPoint x: 706, startPoint y: 525, endPoint x: 670, endPoint y: 509, distance: 39.4
click at [670, 509] on textarea "Gray 96-gallon trash can was damaged/cracked during trash pickup today and will…" at bounding box center [561, 499] width 654 height 94
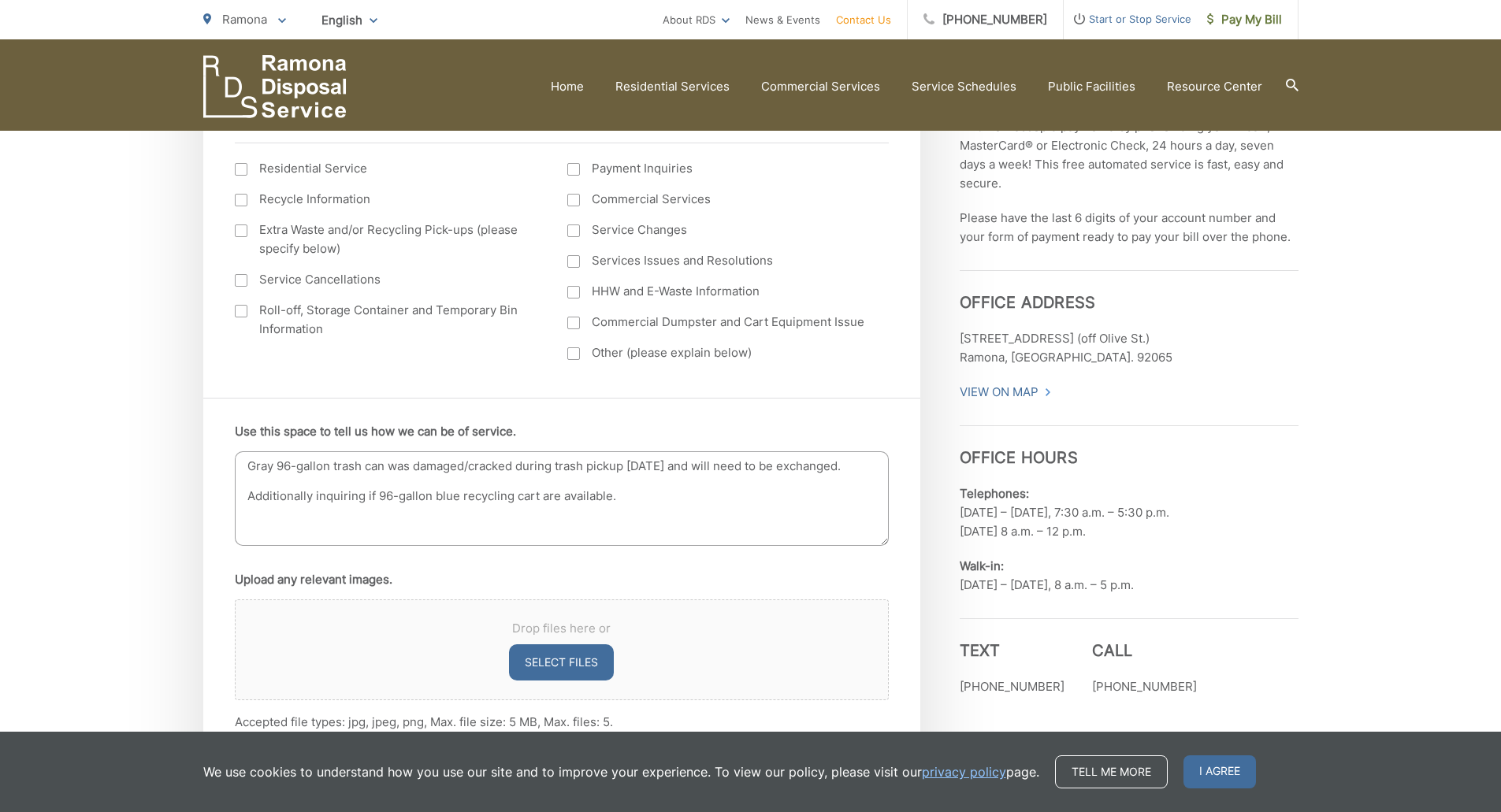
click at [670, 509] on textarea "Gray 96-gallon trash can was damaged/cracked during trash pickup today and will…" at bounding box center [561, 499] width 654 height 94
click at [472, 500] on textarea "Gray 96-gallon trash can was damaged/cracked during trash pickup today and will…" at bounding box center [561, 499] width 654 height 94
click at [427, 497] on textarea "Gray 96-gallon trash can was damaged/cracked during trash pickup today and will…" at bounding box center [561, 499] width 654 height 94
click at [391, 495] on textarea "Gray 96-gallon trash can was damaged/cracked during trash pickup today and will…" at bounding box center [561, 499] width 654 height 94
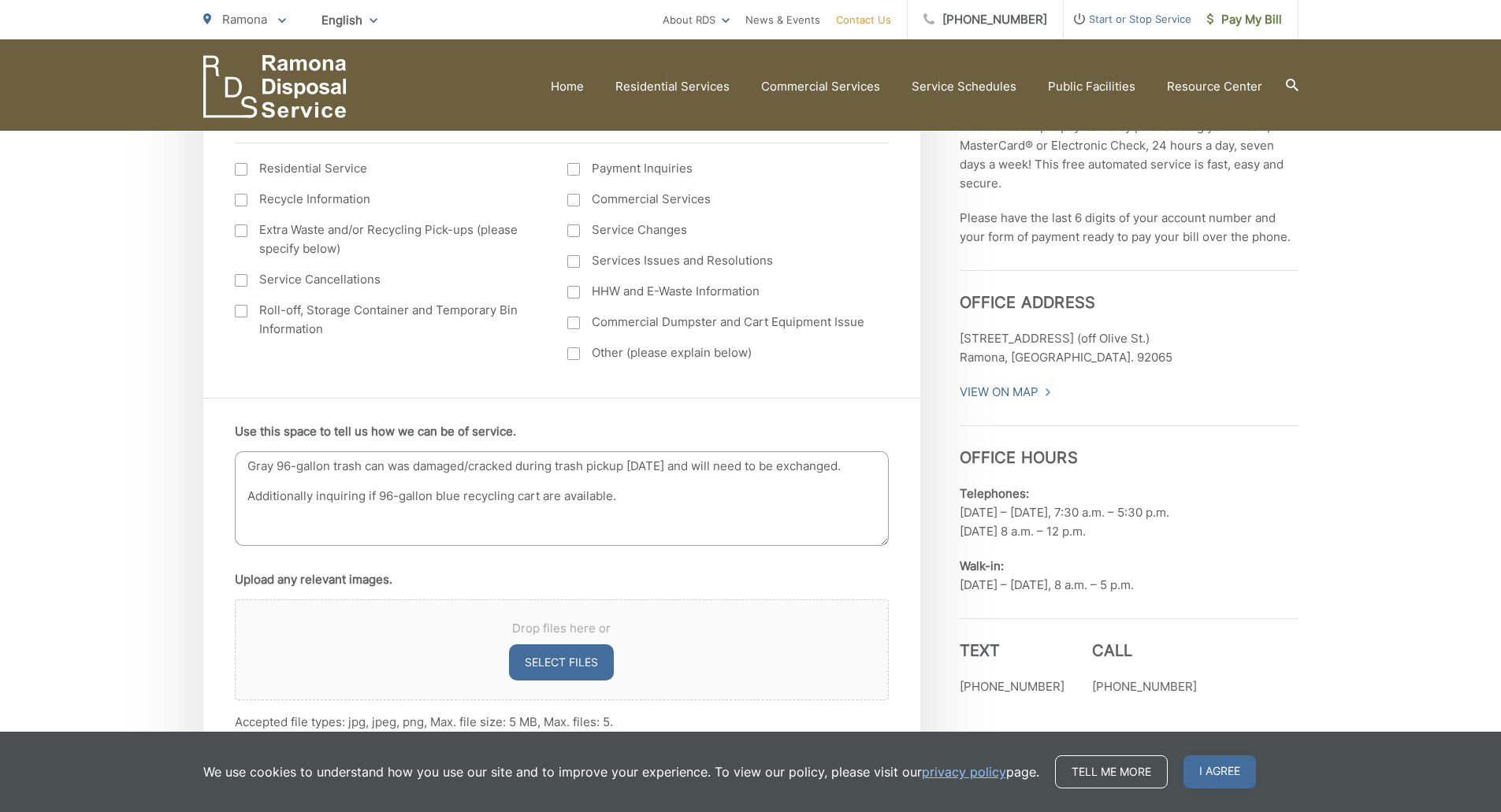
drag, startPoint x: 388, startPoint y: 495, endPoint x: 334, endPoint y: 495, distance: 54.0
click at [357, 495] on textarea "Gray 96-gallon trash can was damaged/cracked during trash pickup today and will…" at bounding box center [561, 499] width 654 height 94
click at [401, 495] on textarea "Gray 96-gallon trash can was damaged/cracked during trash pickup today and will…" at bounding box center [561, 499] width 654 height 94
drag, startPoint x: 318, startPoint y: 493, endPoint x: 359, endPoint y: 496, distance: 41.1
click at [359, 496] on textarea "Gray 96-gallon trash can was damaged/cracked during trash pickup today and will…" at bounding box center [561, 499] width 654 height 94
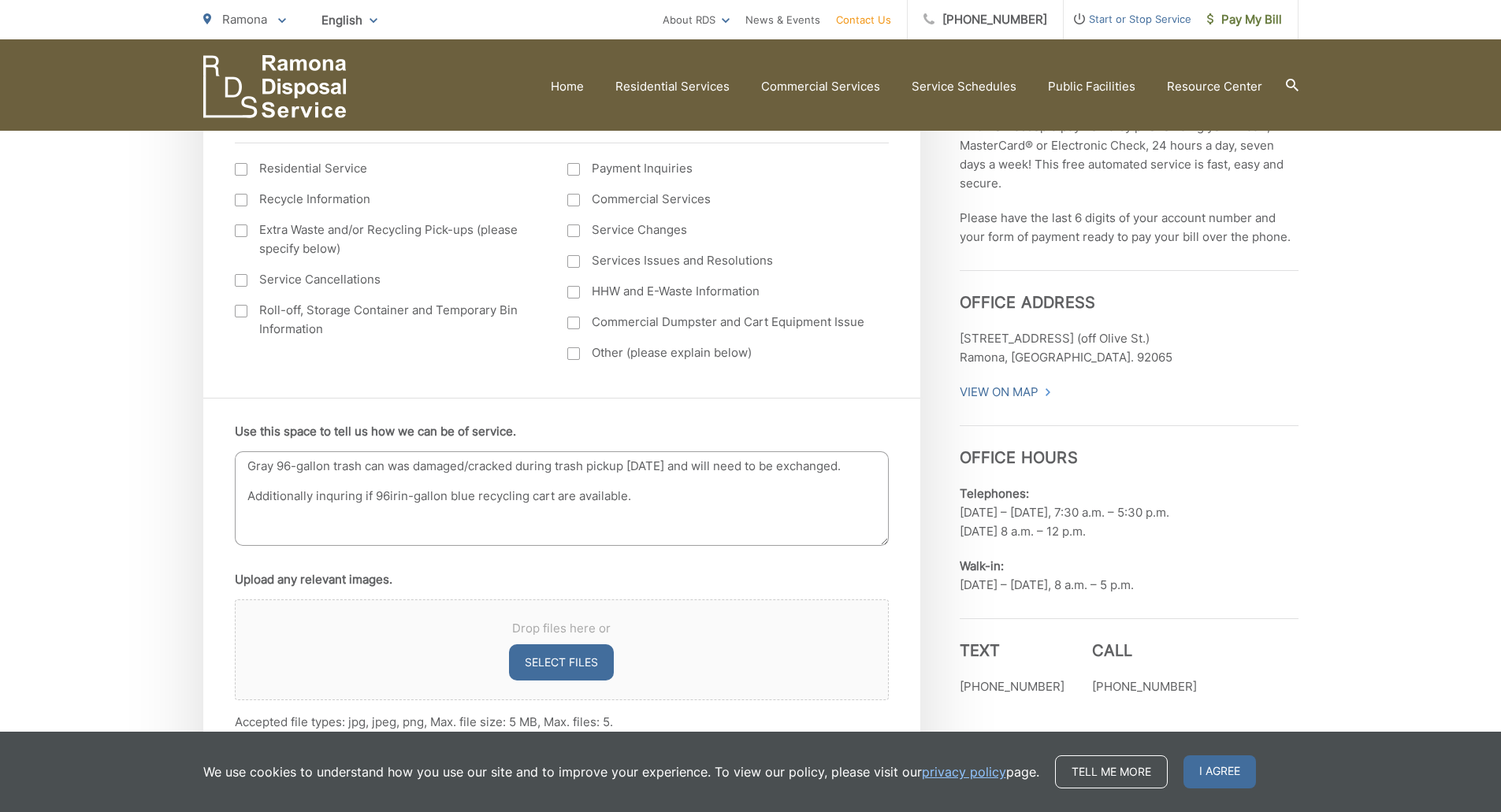
drag, startPoint x: 327, startPoint y: 487, endPoint x: 330, endPoint y: 498, distance: 11.4
click at [389, 496] on textarea "Gray 96-gallon trash can was damaged/cracked during trash pickup today and will…" at bounding box center [561, 499] width 654 height 94
click at [401, 504] on textarea "Gray 96-gallon trash can was damaged/cracked during trash pickup today and will…" at bounding box center [561, 499] width 654 height 94
click at [609, 494] on textarea "Gray 96-gallon trash can was damaged/cracked during trash pickup today and will…" at bounding box center [561, 499] width 654 height 94
click at [687, 499] on textarea "Gray 96-gallon trash can was damaged/cracked during trash pickup today and will…" at bounding box center [561, 499] width 654 height 94
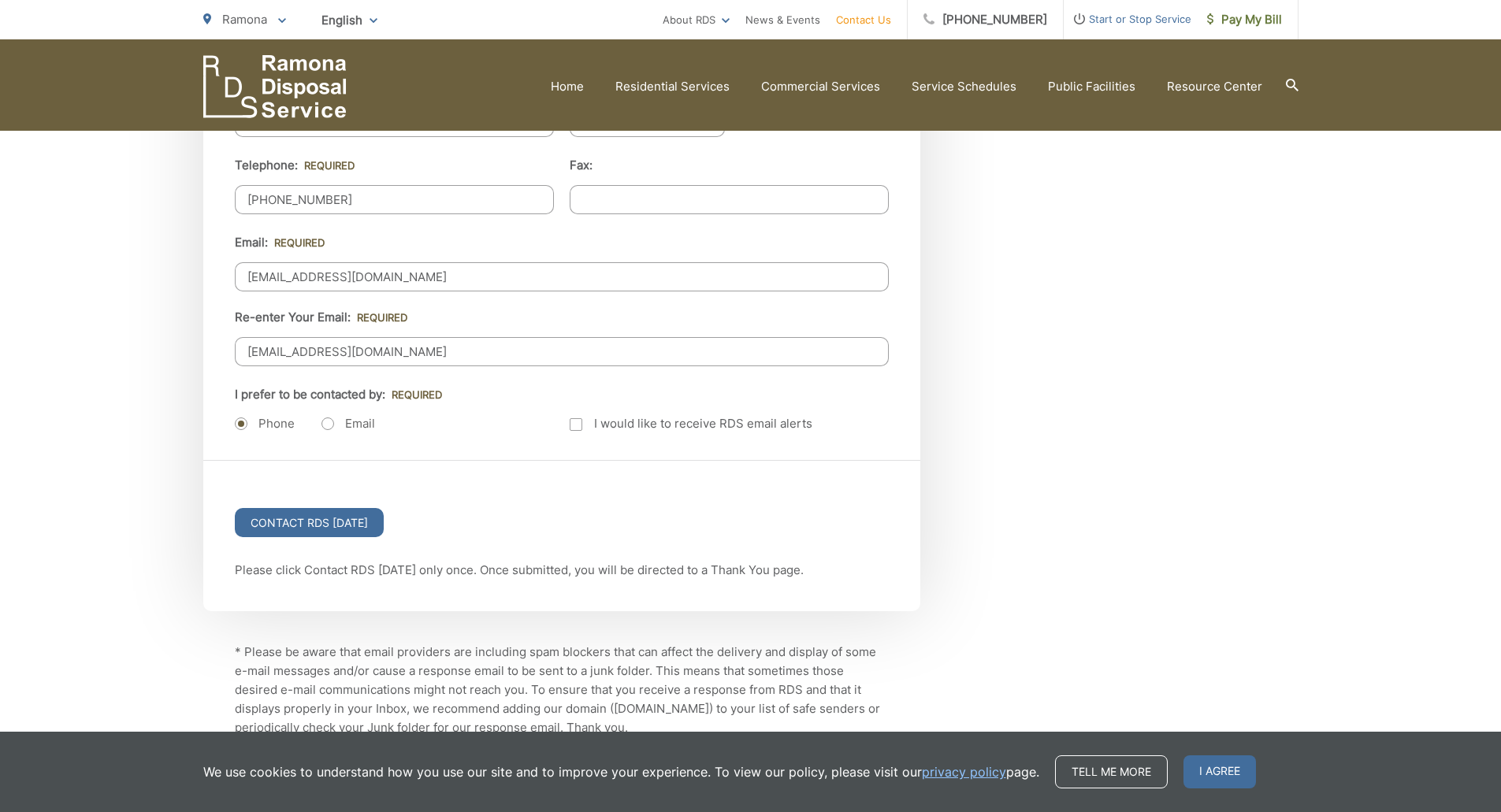
scroll to position [1941, 0]
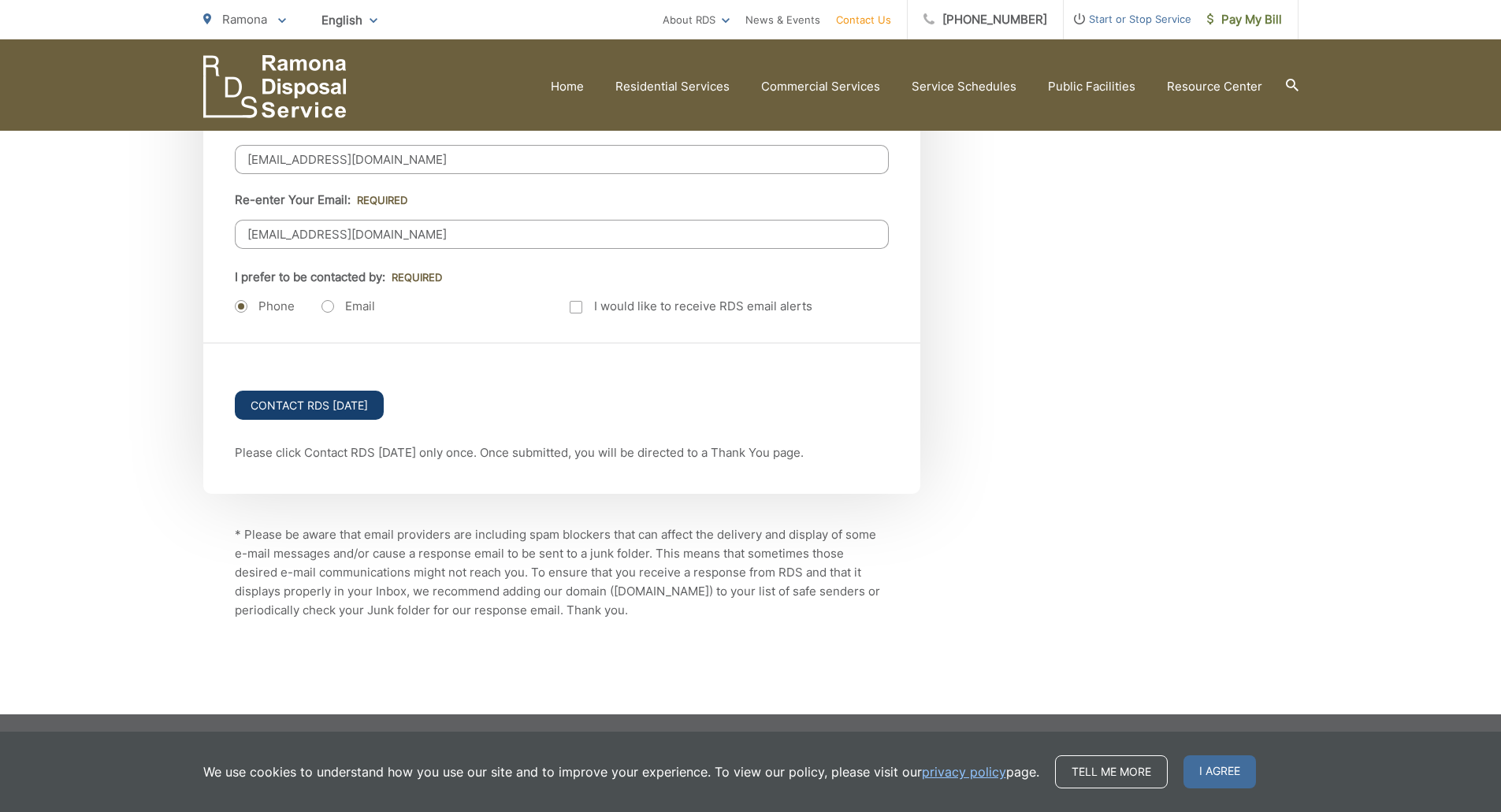
type textarea "Gray 96-gallon trash can was damaged/cracked during trash pickup today and will…"
click at [326, 403] on input "Contact RDS Today" at bounding box center [309, 405] width 149 height 30
